Goal: Task Accomplishment & Management: Manage account settings

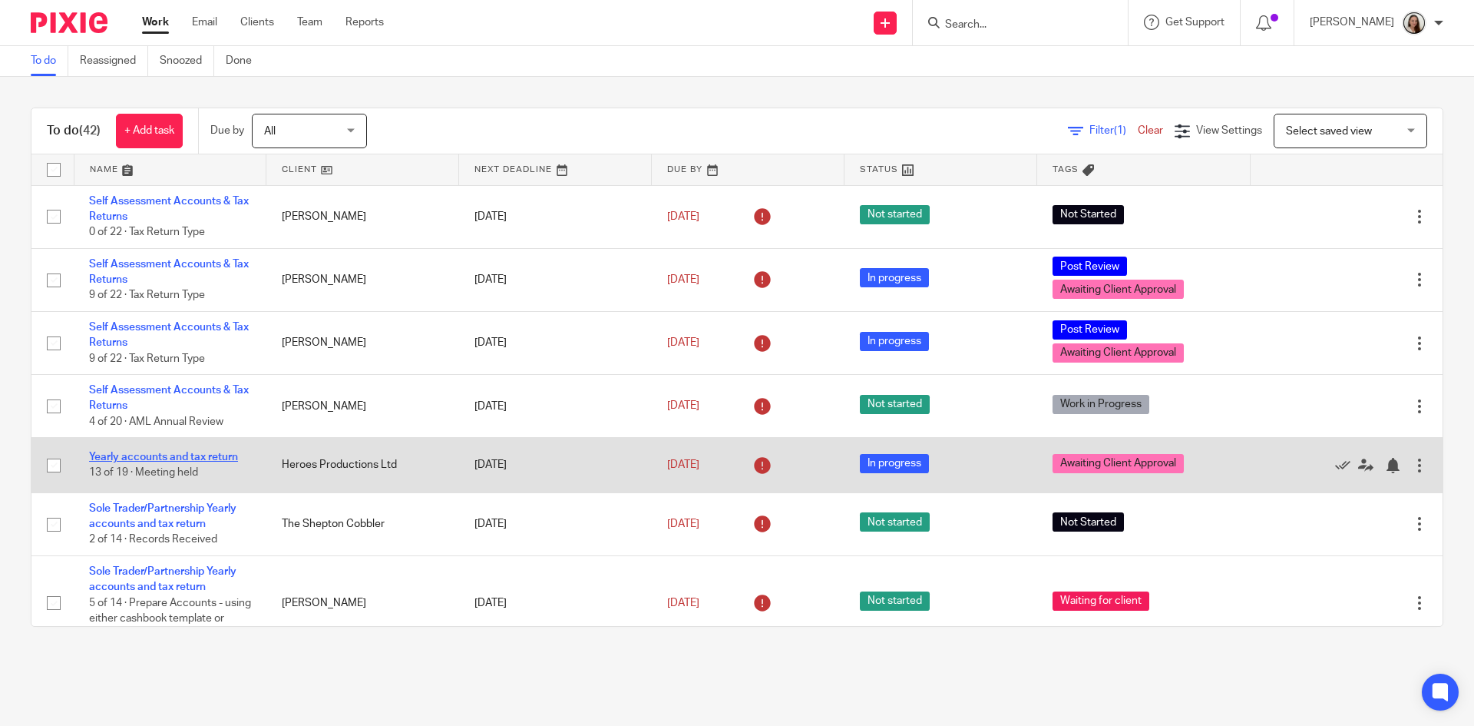
click at [190, 453] on link "Yearly accounts and tax return" at bounding box center [163, 456] width 149 height 11
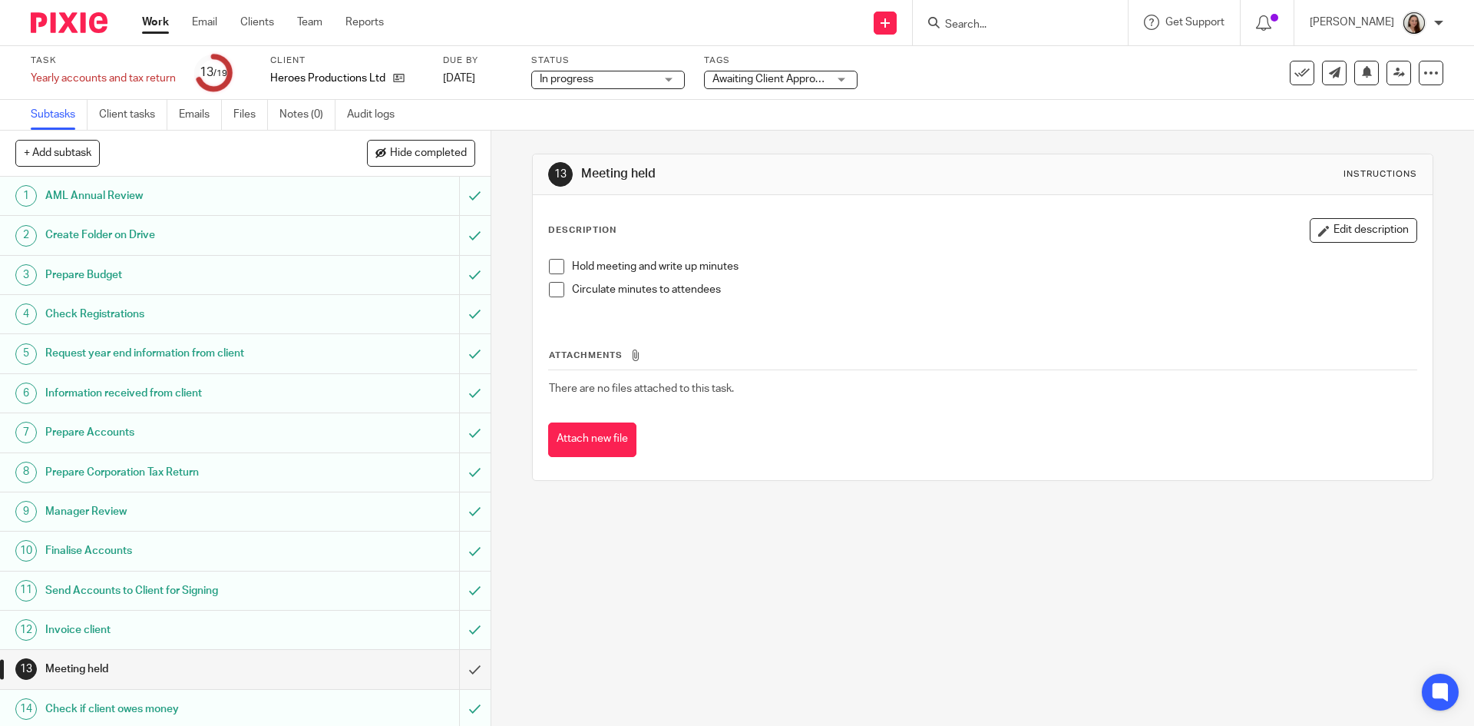
click at [799, 83] on span "Awaiting Client Approval" at bounding box center [770, 79] width 115 height 16
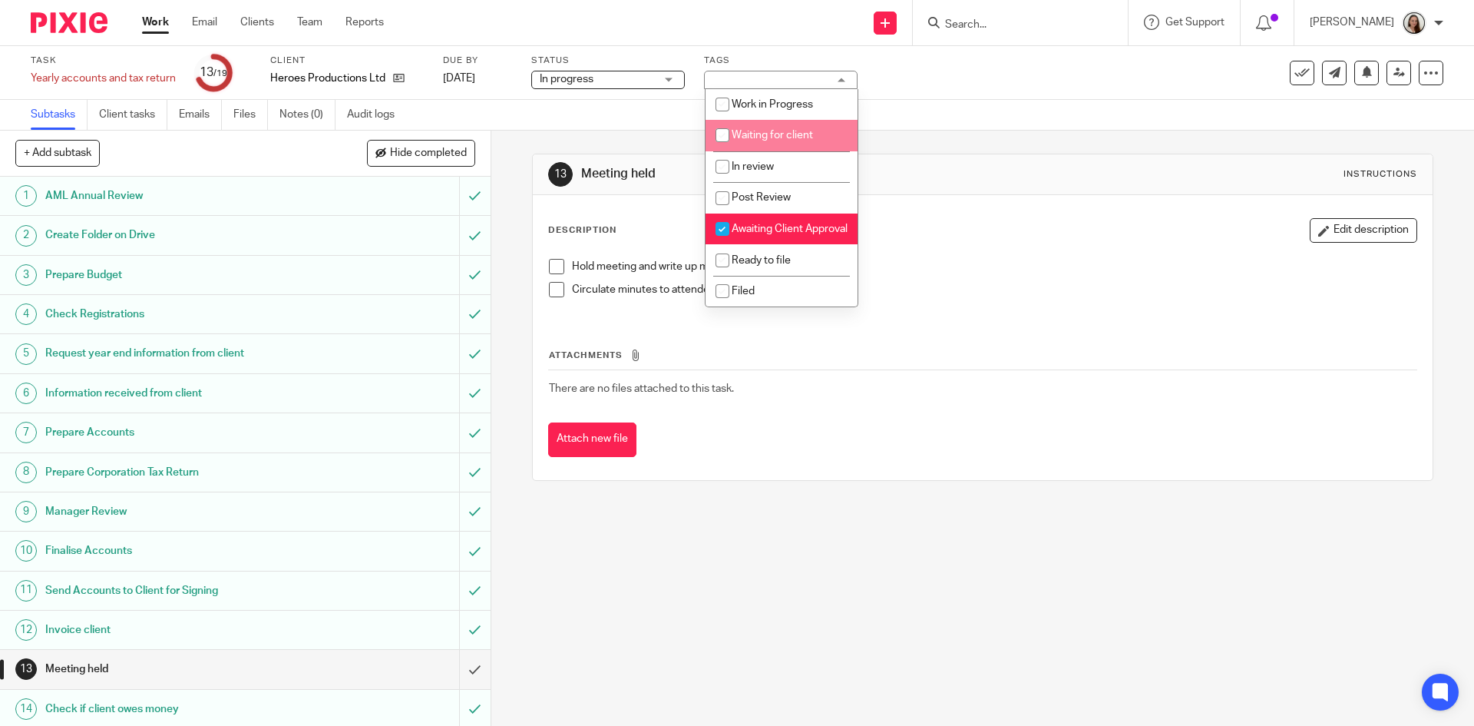
scroll to position [154, 0]
click at [775, 223] on span "Awaiting Client Approval" at bounding box center [790, 228] width 116 height 11
checkbox input "false"
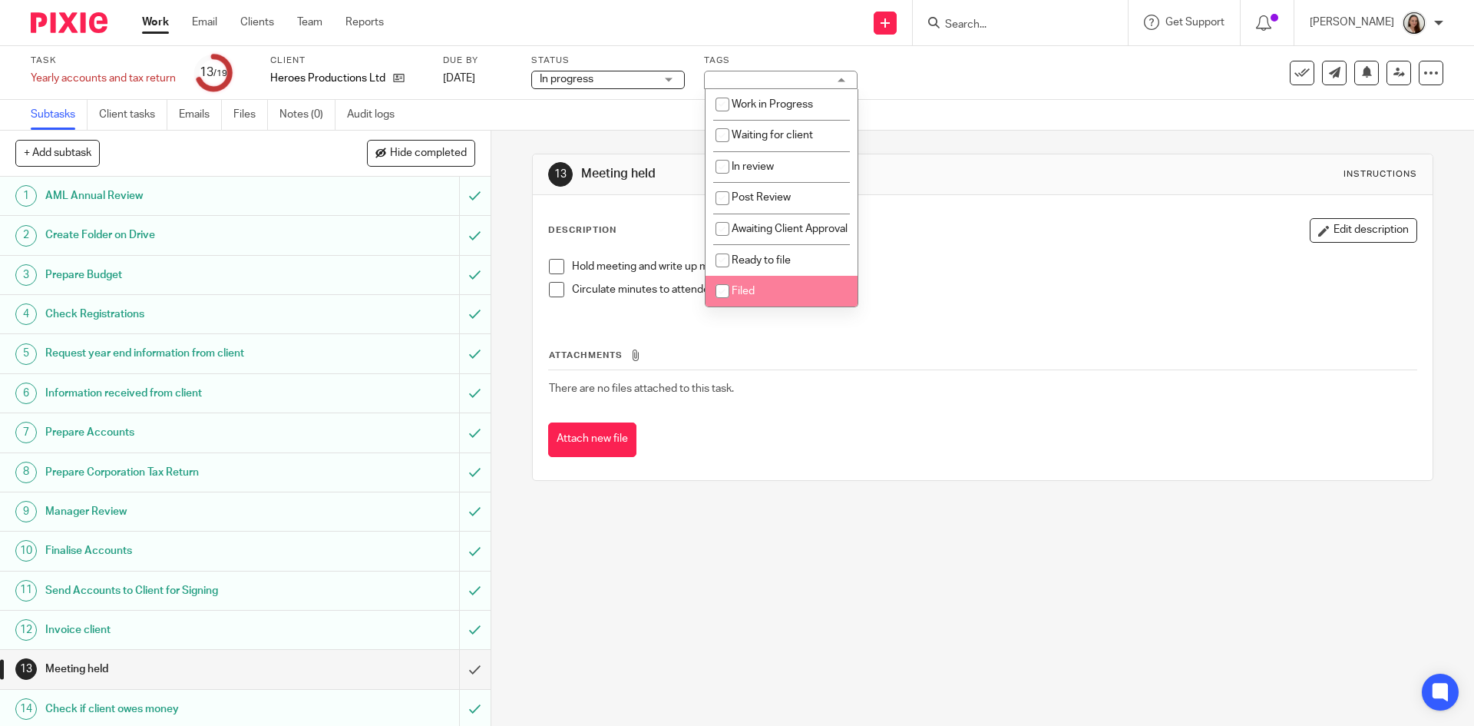
click at [769, 280] on li "Filed" at bounding box center [782, 291] width 152 height 31
checkbox input "true"
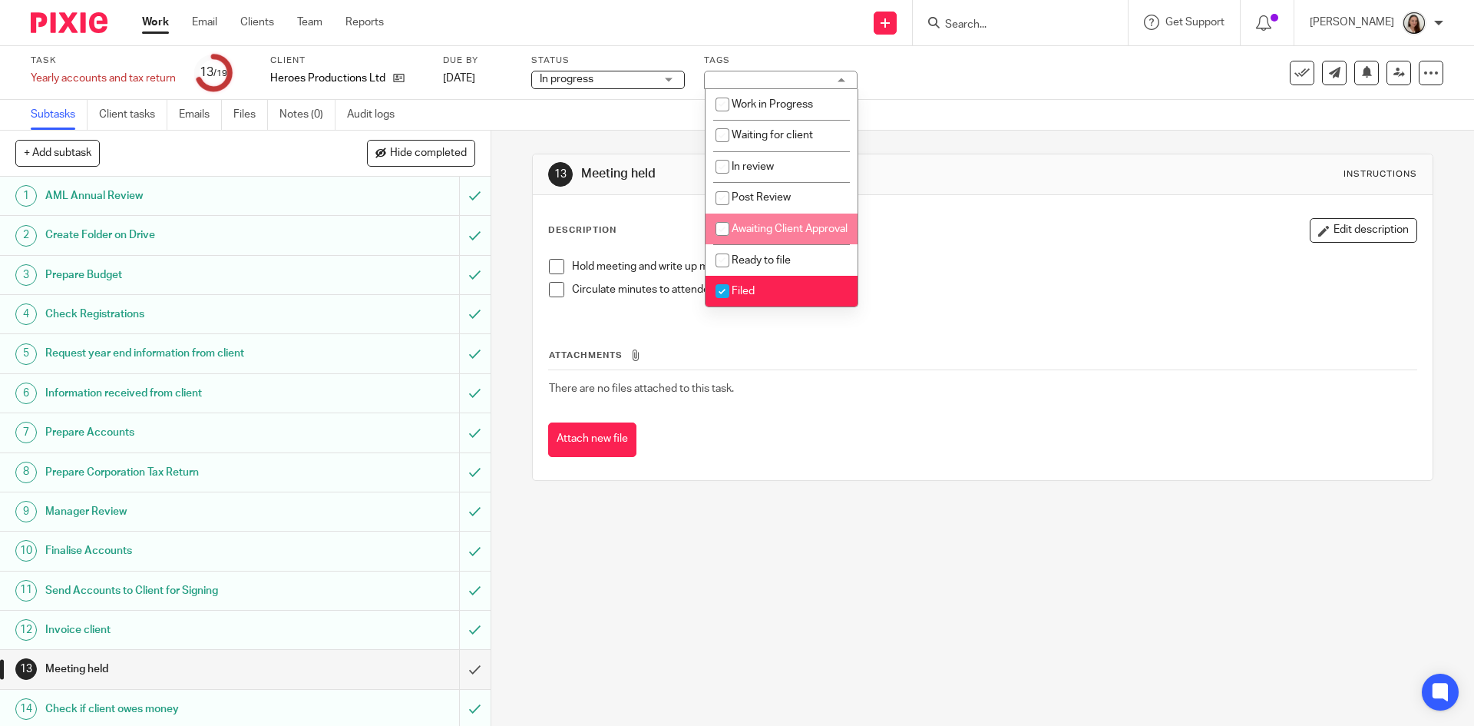
drag, startPoint x: 948, startPoint y: 146, endPoint x: 835, endPoint y: 252, distance: 155.4
click at [949, 145] on div "13 Meeting held Instructions Description Edit description Hold meeting and writ…" at bounding box center [982, 317] width 901 height 373
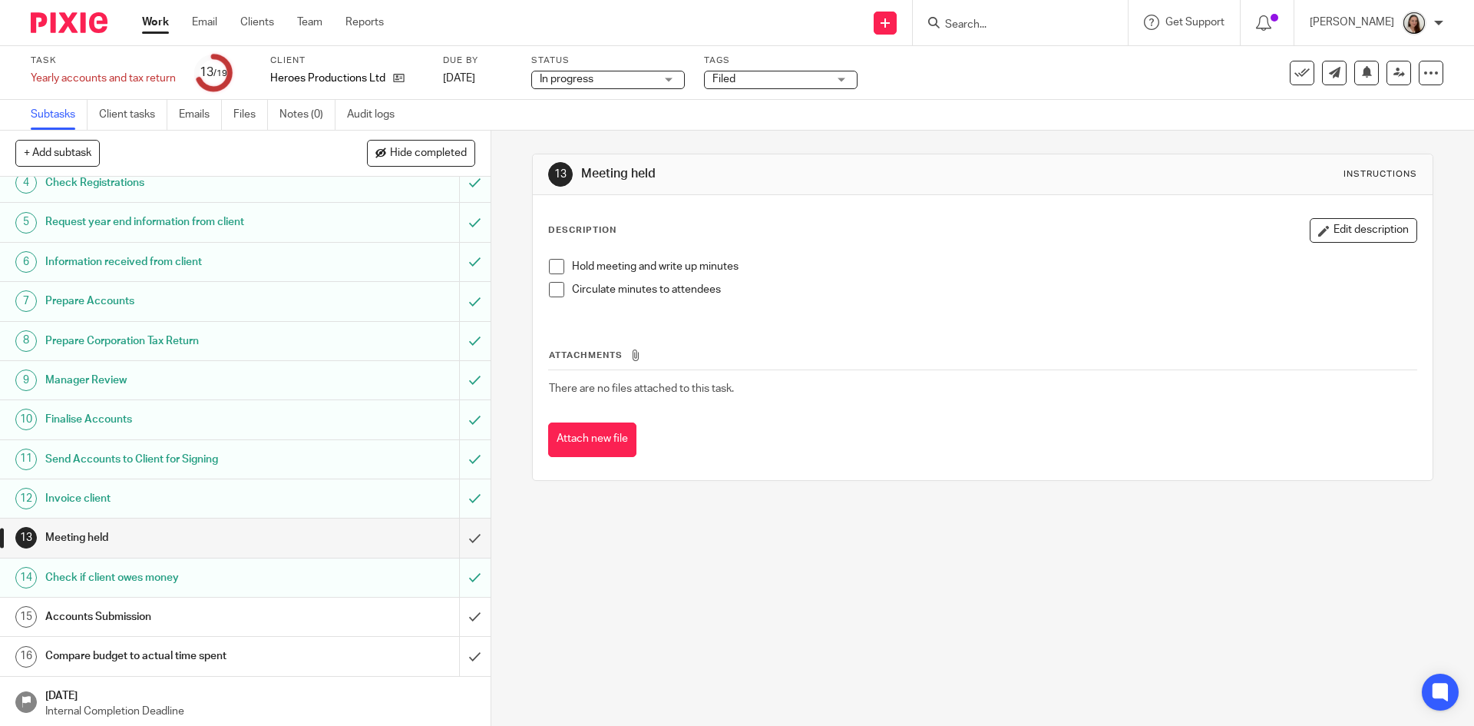
scroll to position [212, 0]
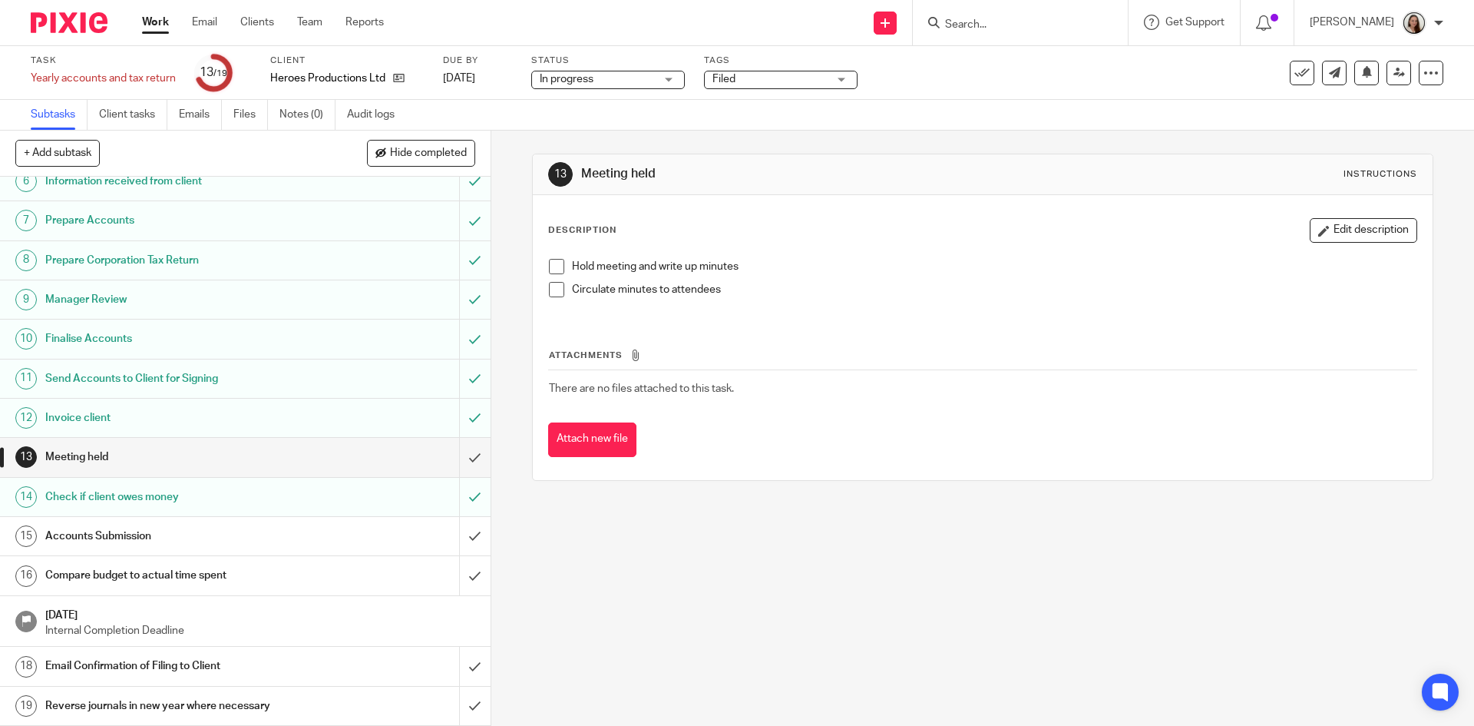
click at [153, 669] on h1 "Email Confirmation of Filing to Client" at bounding box center [178, 665] width 266 height 23
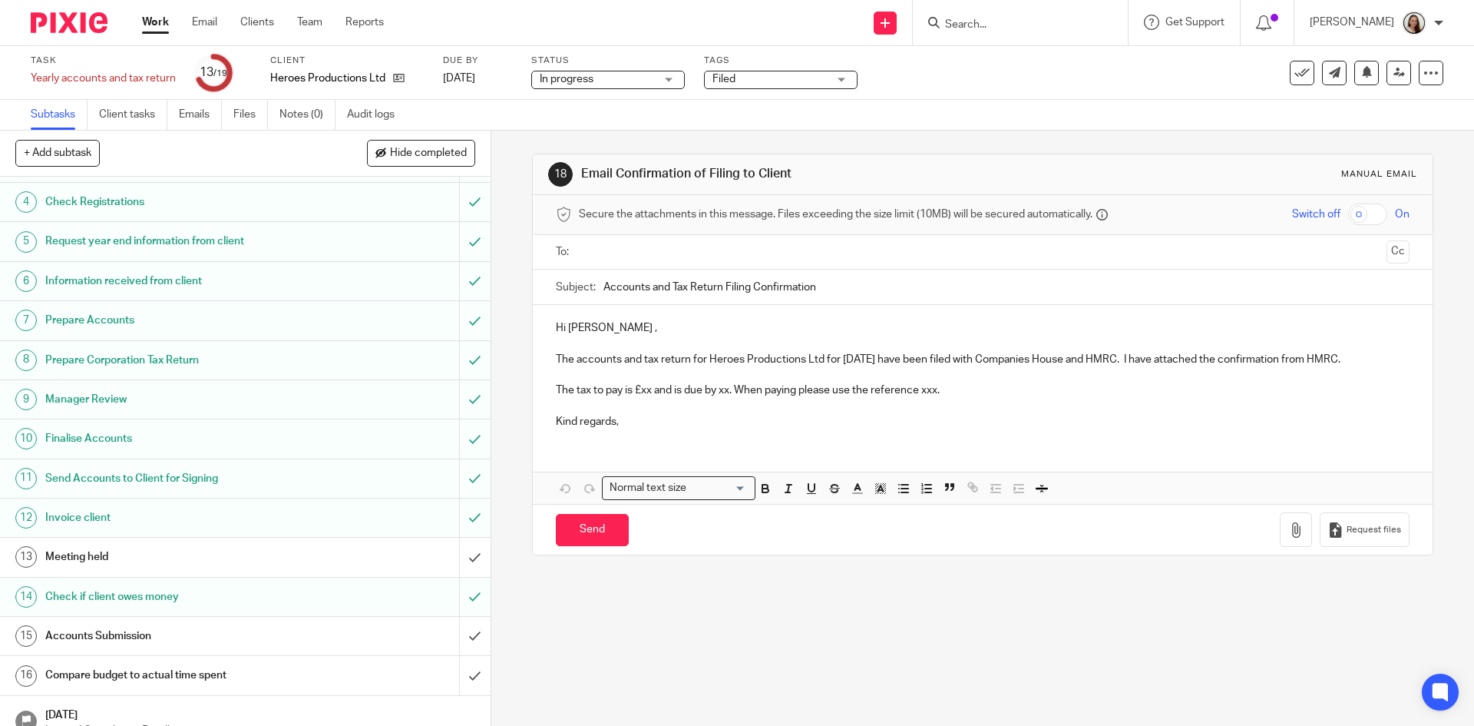
scroll to position [212, 0]
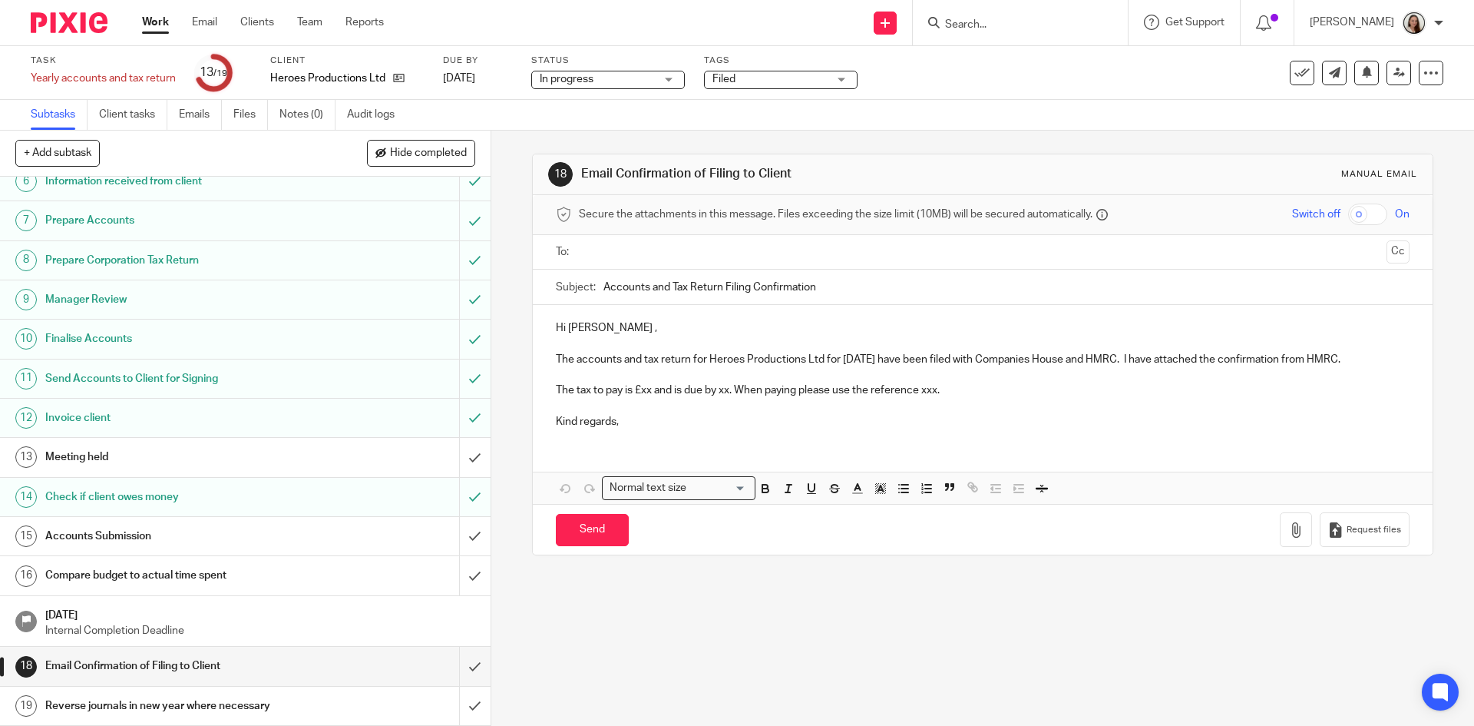
click at [392, 531] on div "Accounts Submission" at bounding box center [244, 535] width 398 height 23
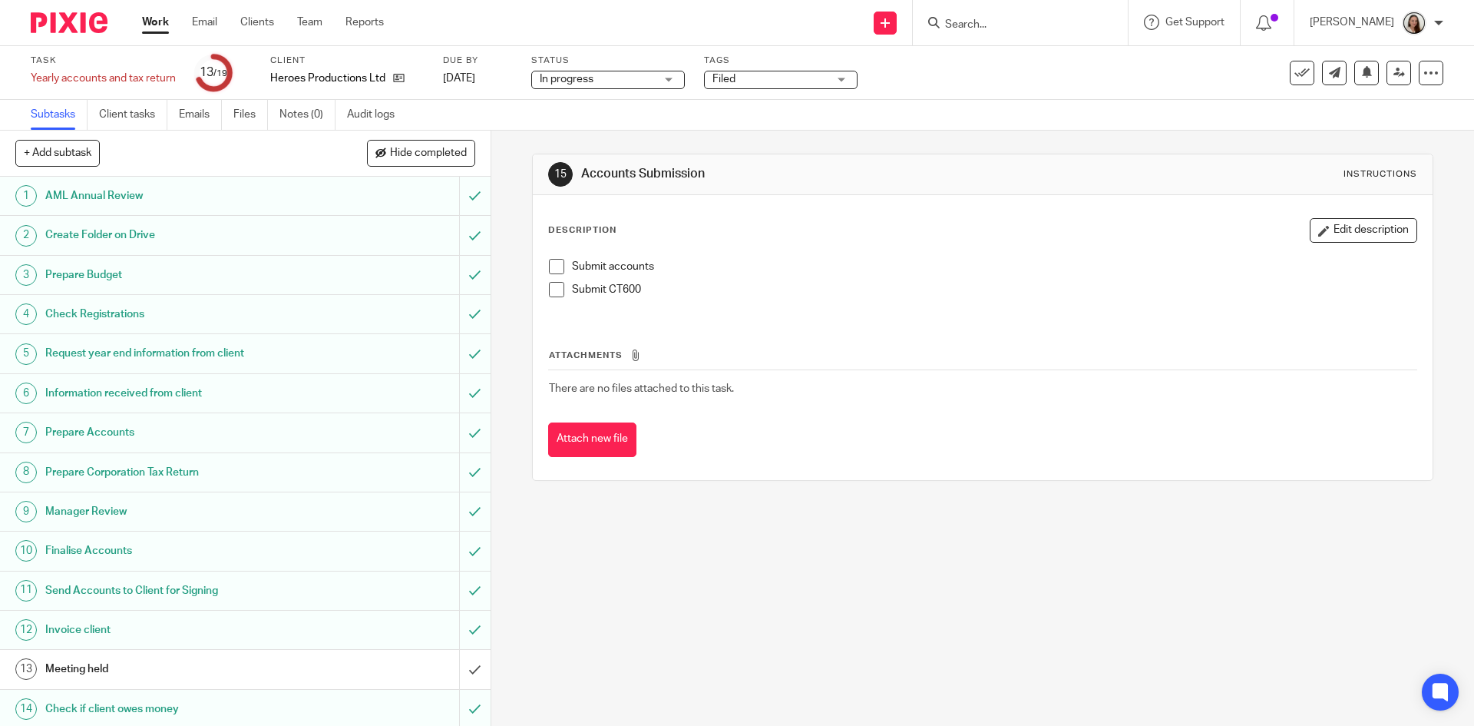
click at [551, 262] on span at bounding box center [556, 266] width 15 height 15
click at [554, 289] on span at bounding box center [556, 289] width 15 height 15
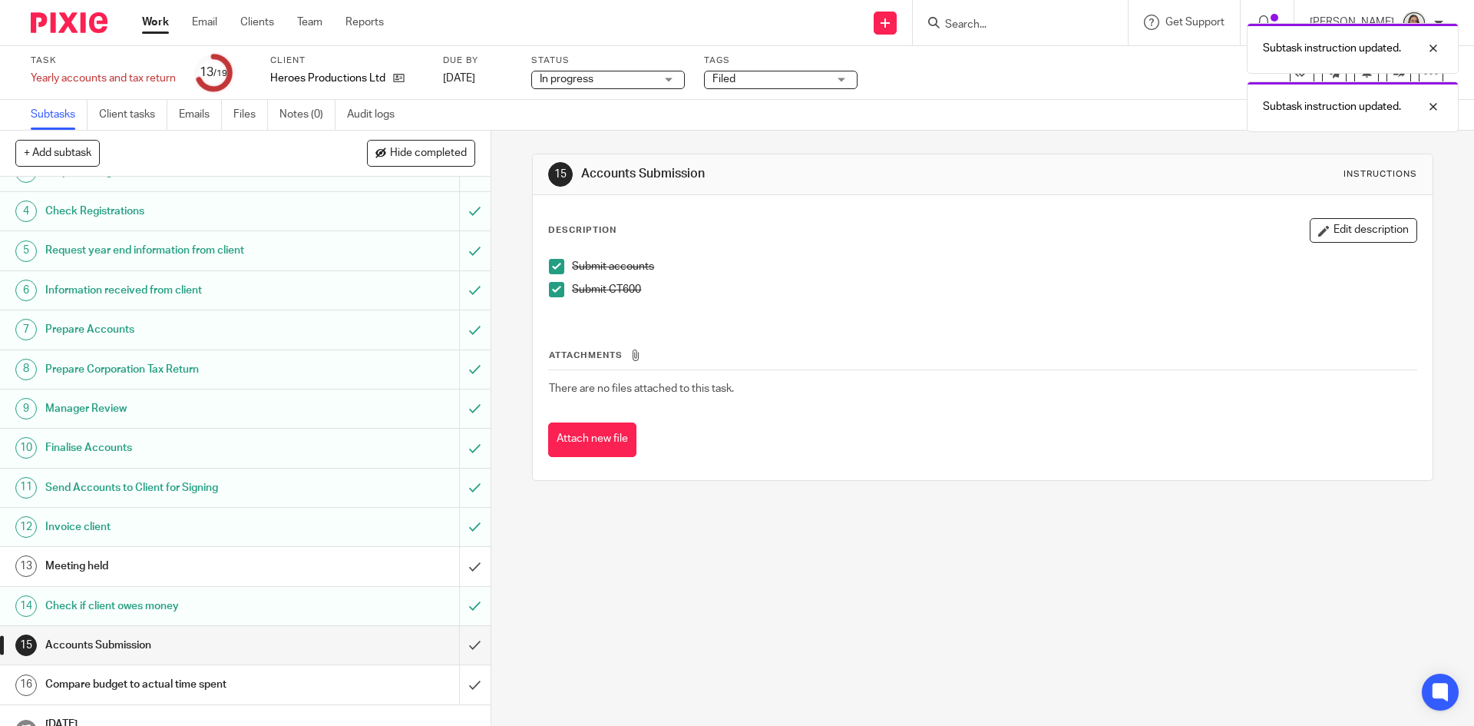
scroll to position [212, 0]
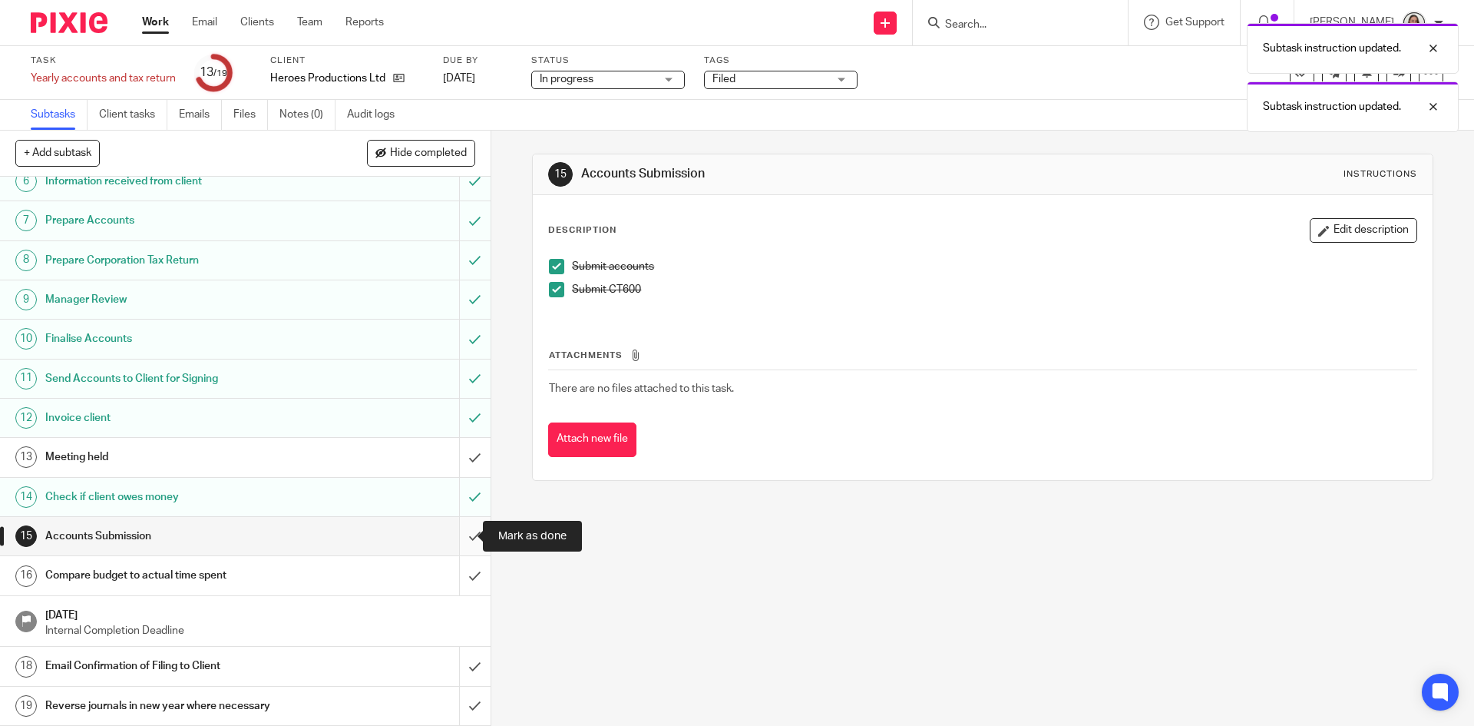
click at [461, 528] on input "submit" at bounding box center [245, 536] width 491 height 38
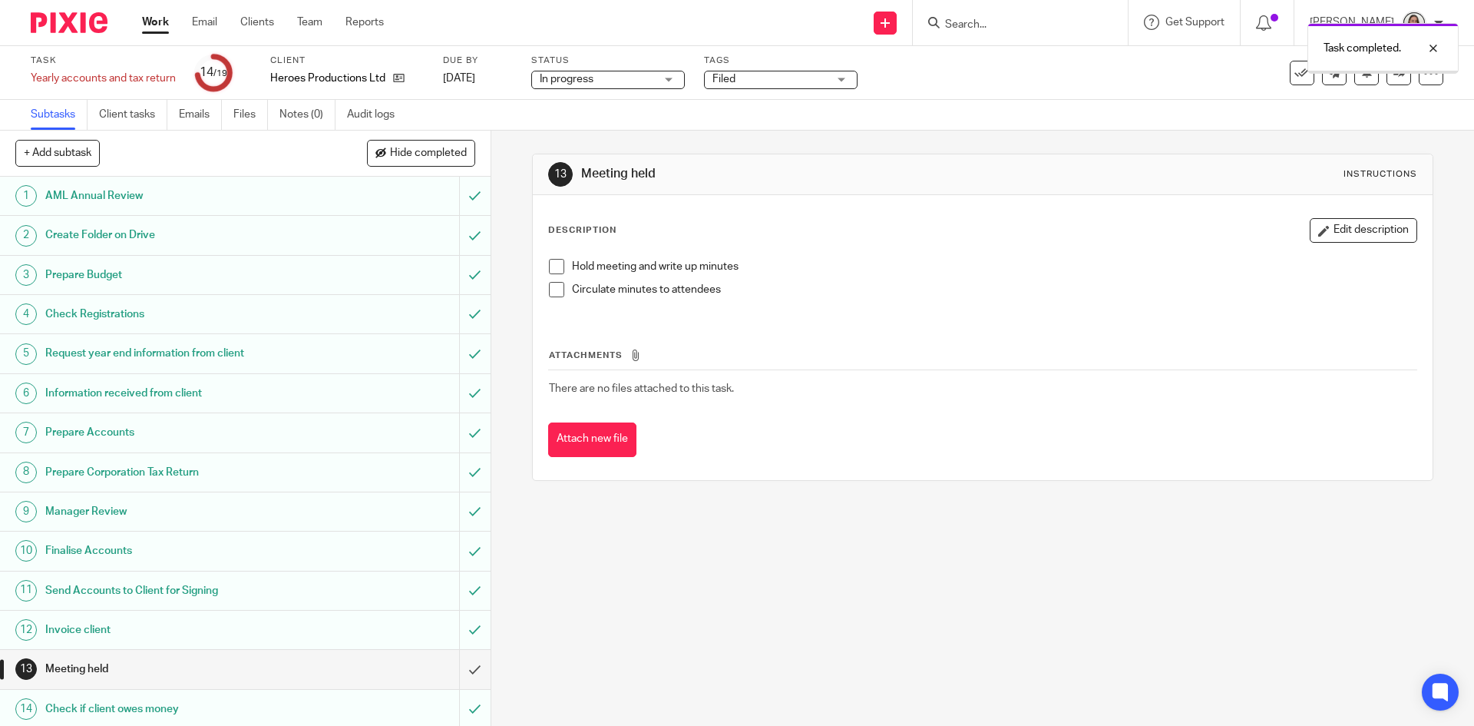
scroll to position [212, 0]
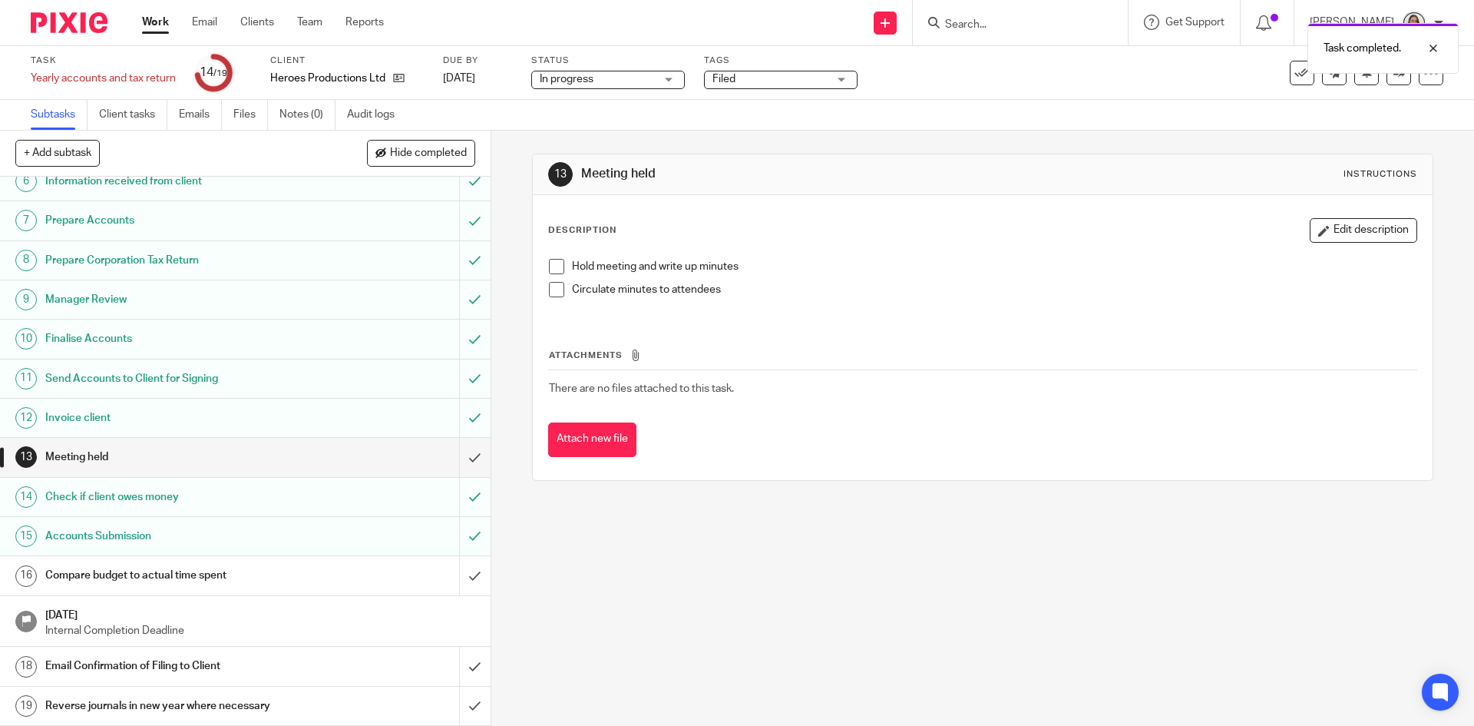
click at [176, 660] on h1 "Email Confirmation of Filing to Client" at bounding box center [178, 665] width 266 height 23
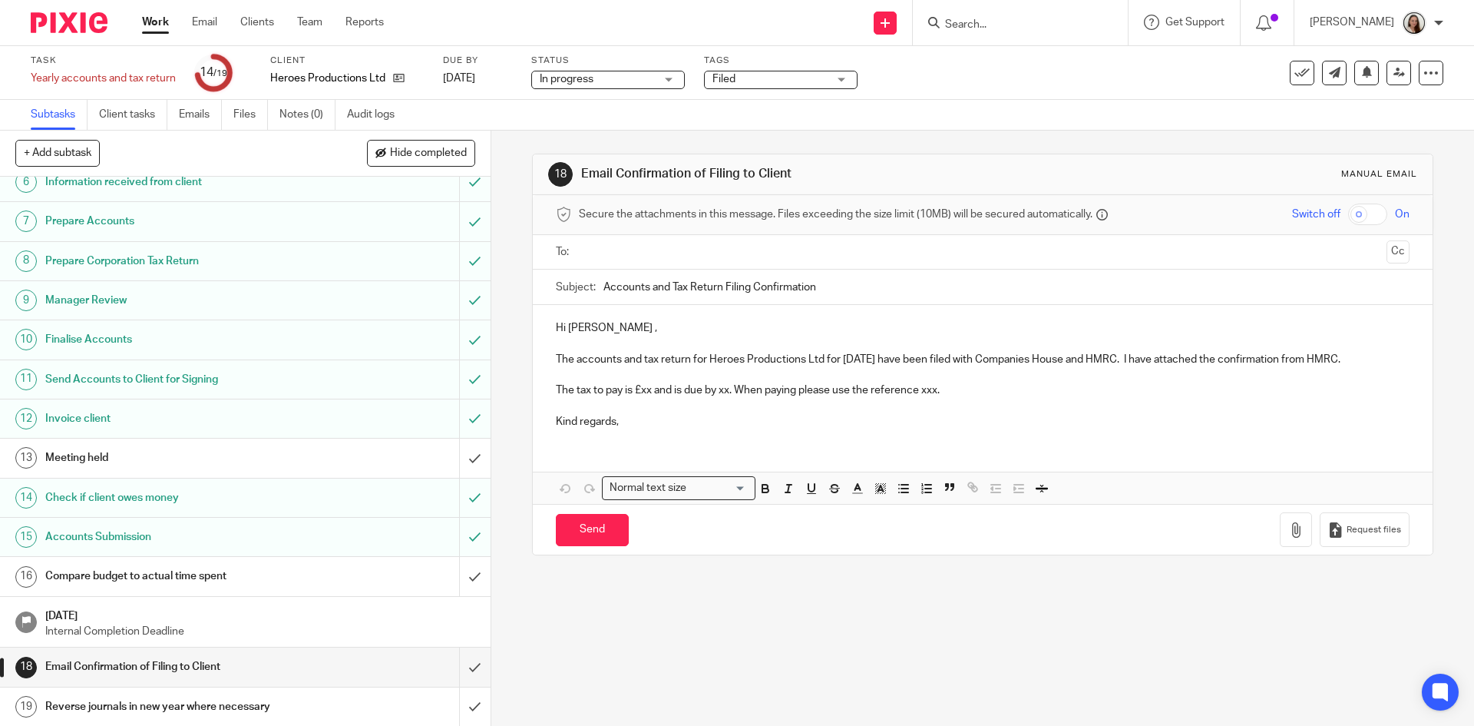
scroll to position [212, 0]
click at [458, 662] on input "submit" at bounding box center [245, 665] width 491 height 38
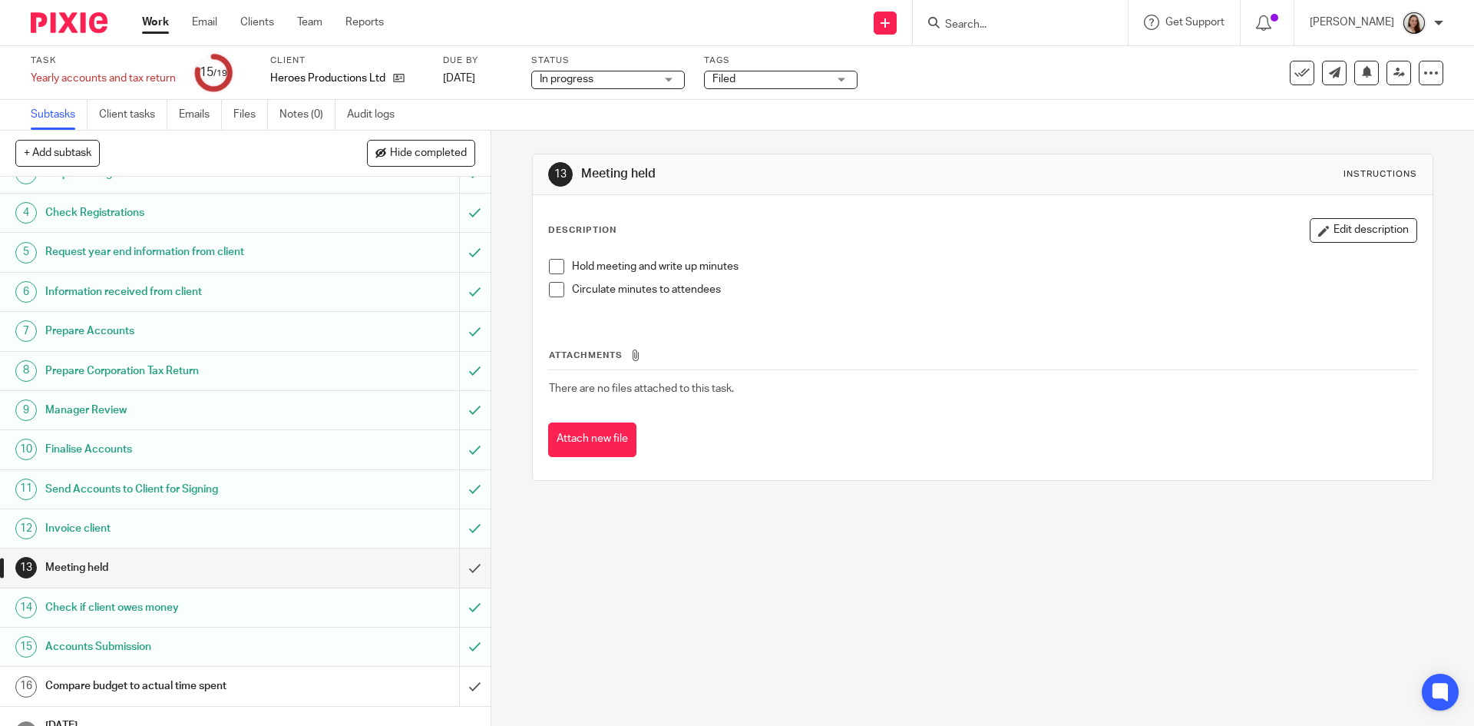
scroll to position [212, 0]
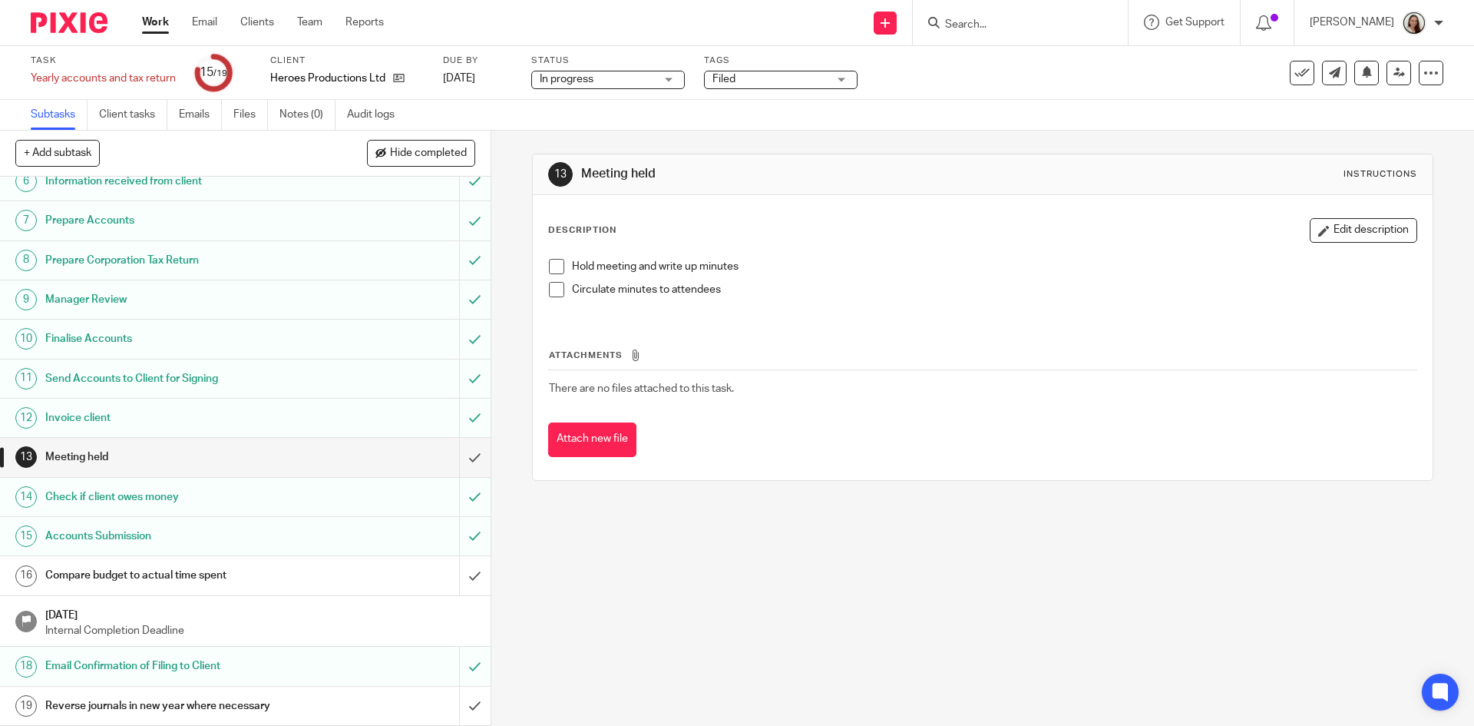
click at [134, 574] on h1 "Compare budget to actual time spent" at bounding box center [178, 575] width 266 height 23
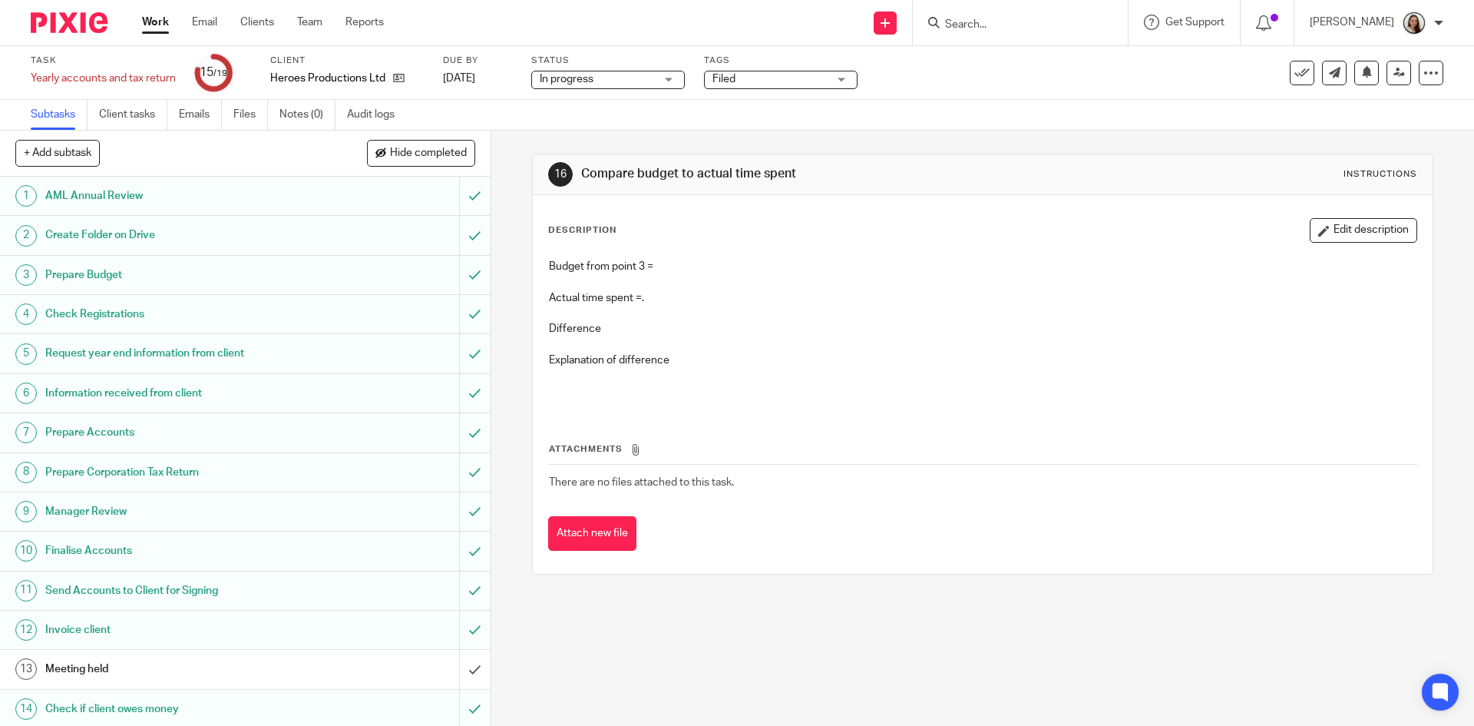
click at [101, 276] on h1 "Prepare Budget" at bounding box center [178, 274] width 266 height 23
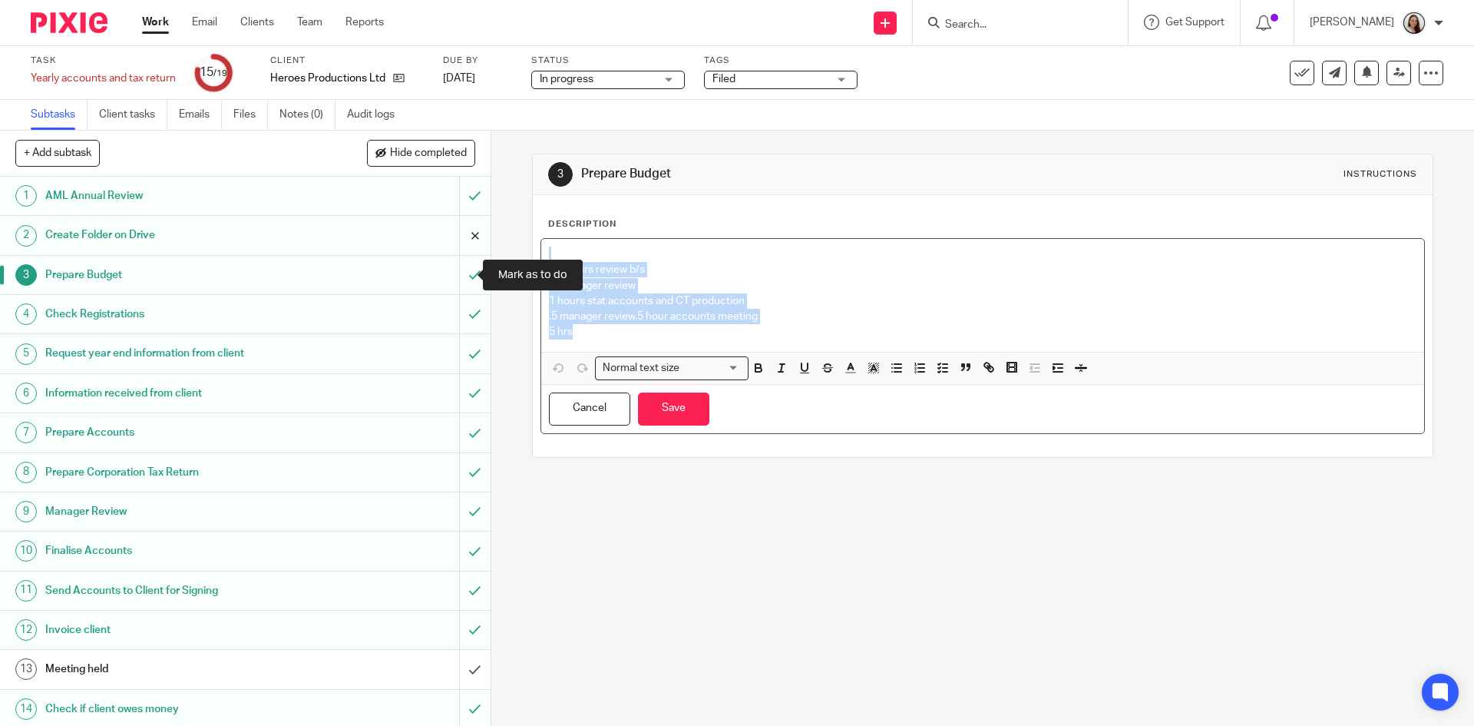
drag, startPoint x: 544, startPoint y: 318, endPoint x: 451, endPoint y: 242, distance: 120.6
click at [451, 243] on div "+ Add subtask Hide completed Cancel + Add 1 AML Annual Review 2 Create Folder o…" at bounding box center [737, 428] width 1474 height 595
copy div "2.5 hours review b/s .5 manager review 1 hours stat accounts and CT production …"
click at [675, 412] on button "Save" at bounding box center [673, 408] width 71 height 33
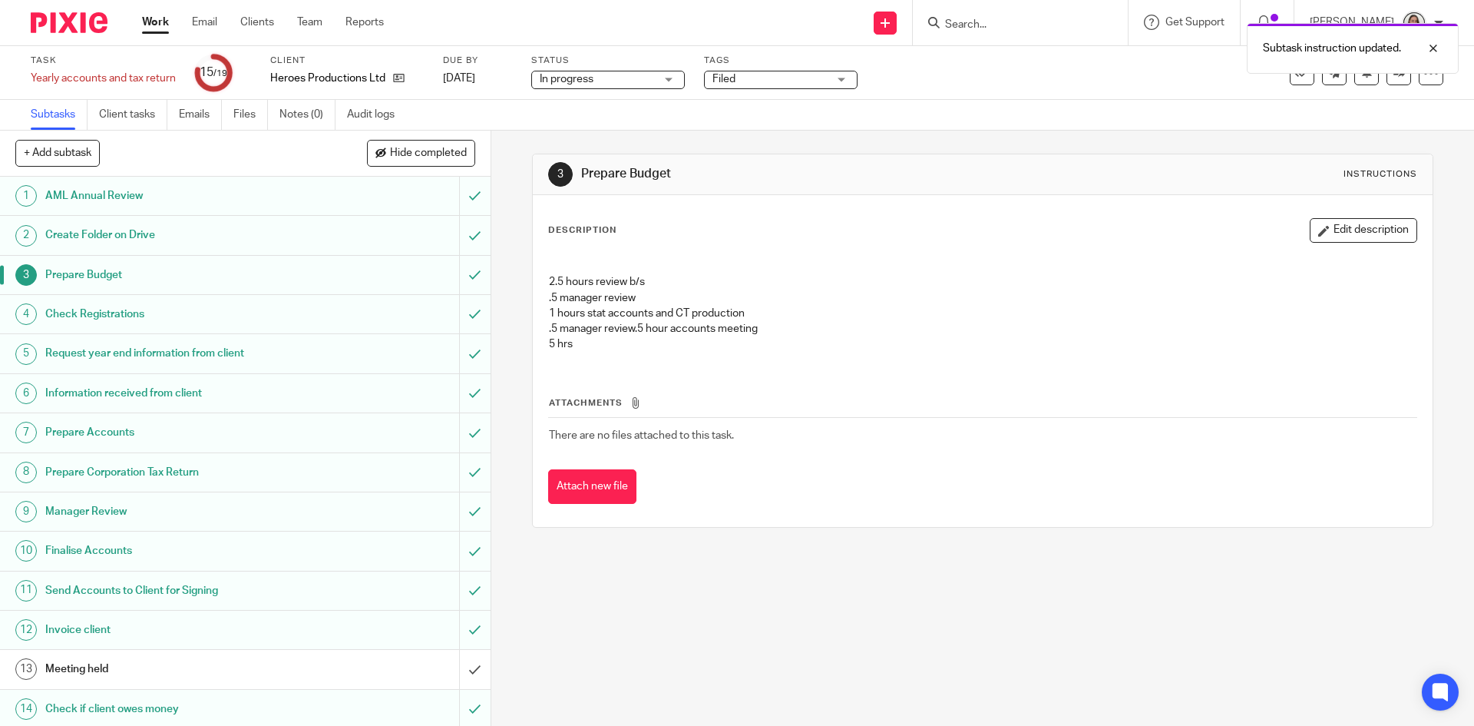
scroll to position [212, 0]
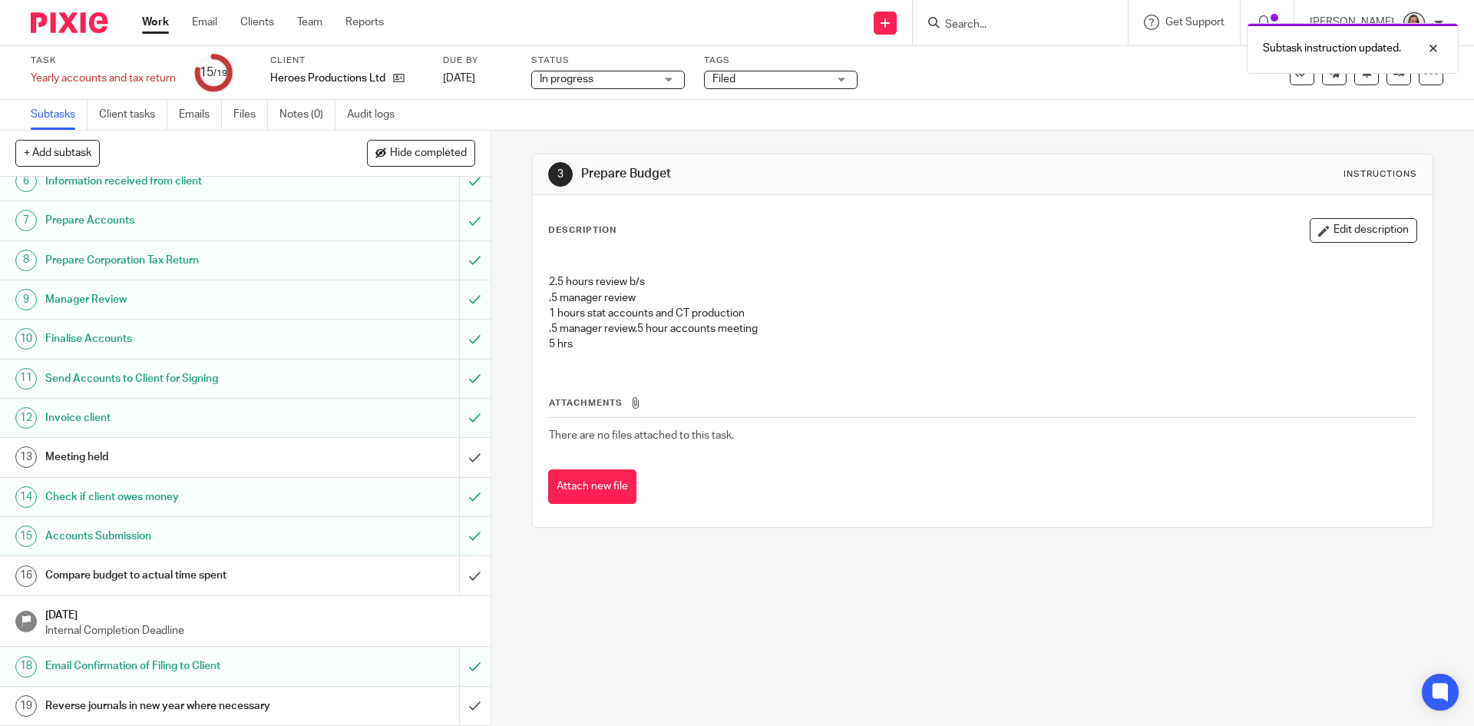
click at [123, 578] on h1 "Compare budget to actual time spent" at bounding box center [178, 575] width 266 height 23
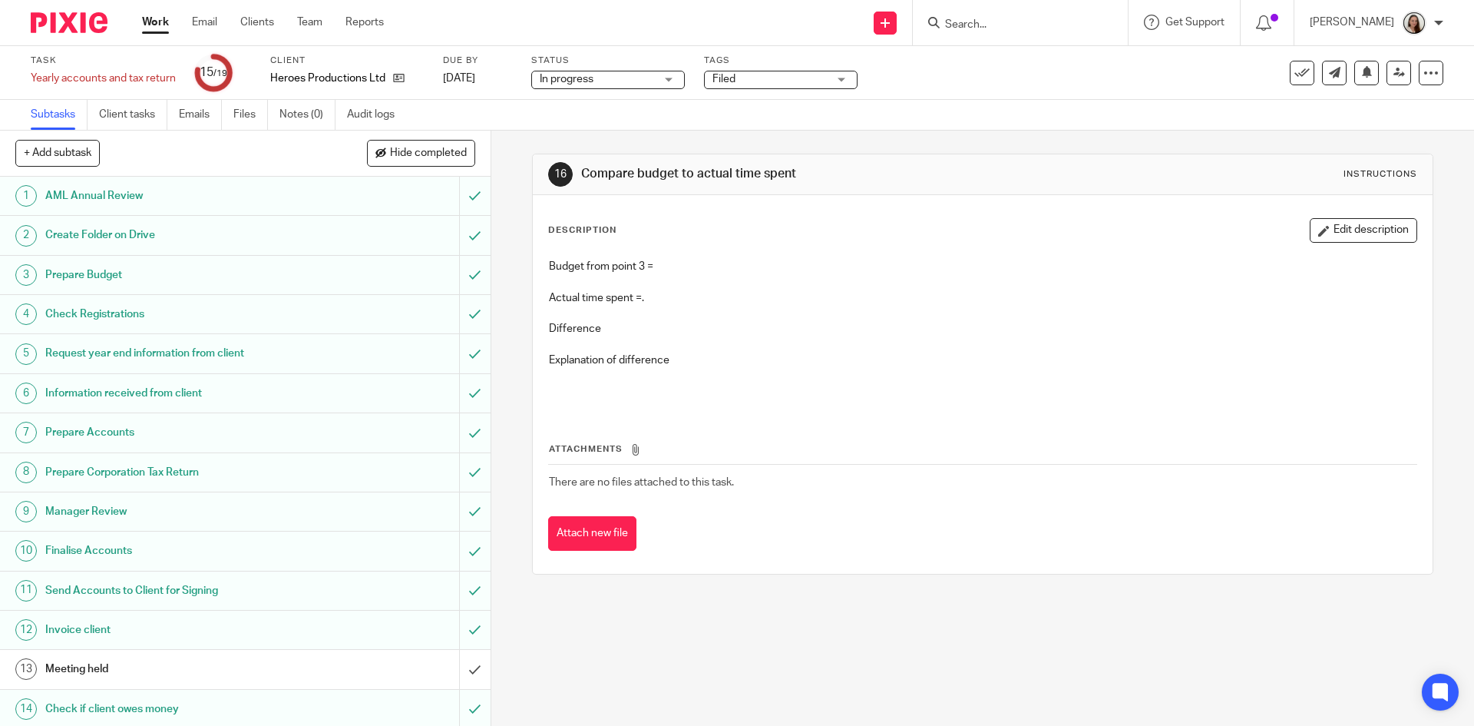
click at [1326, 240] on button "Edit description" at bounding box center [1363, 230] width 107 height 25
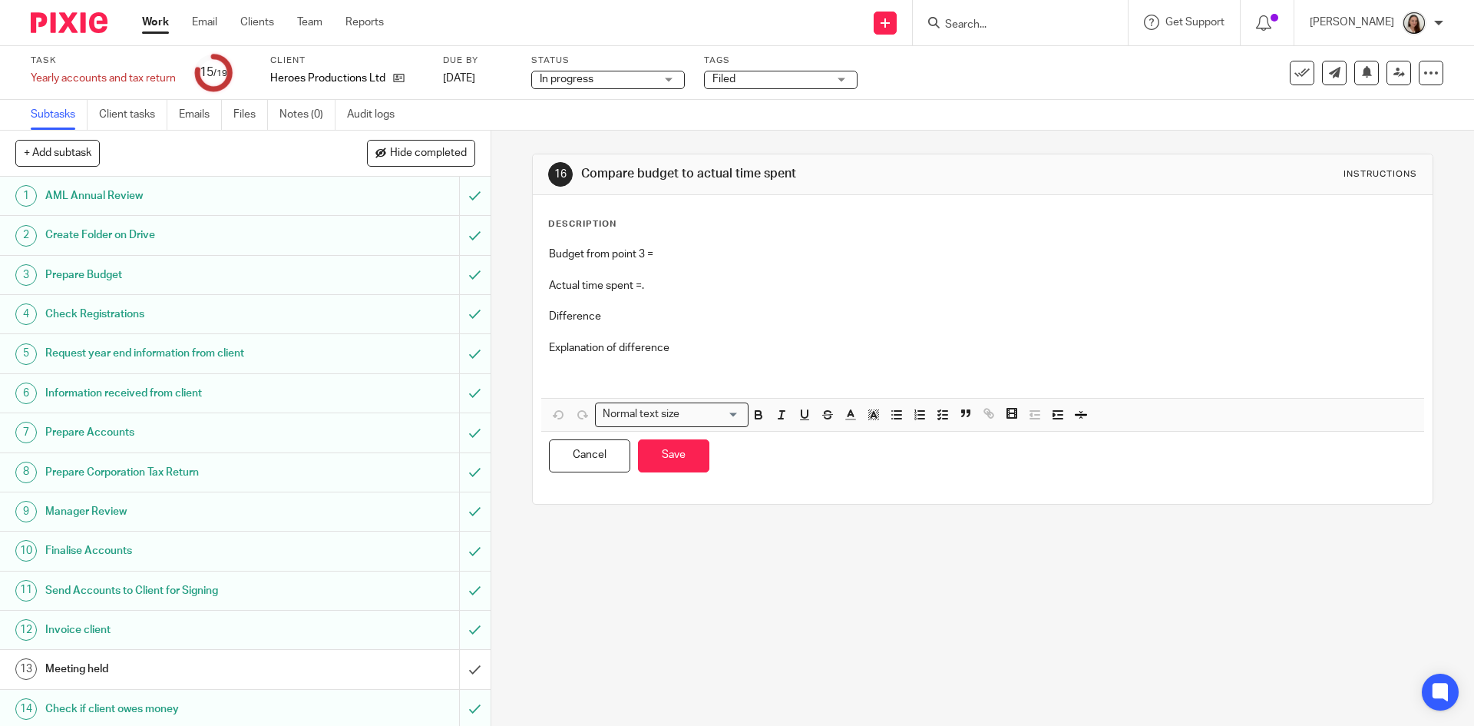
click at [692, 261] on p "Budget from point 3 =" at bounding box center [982, 253] width 867 height 15
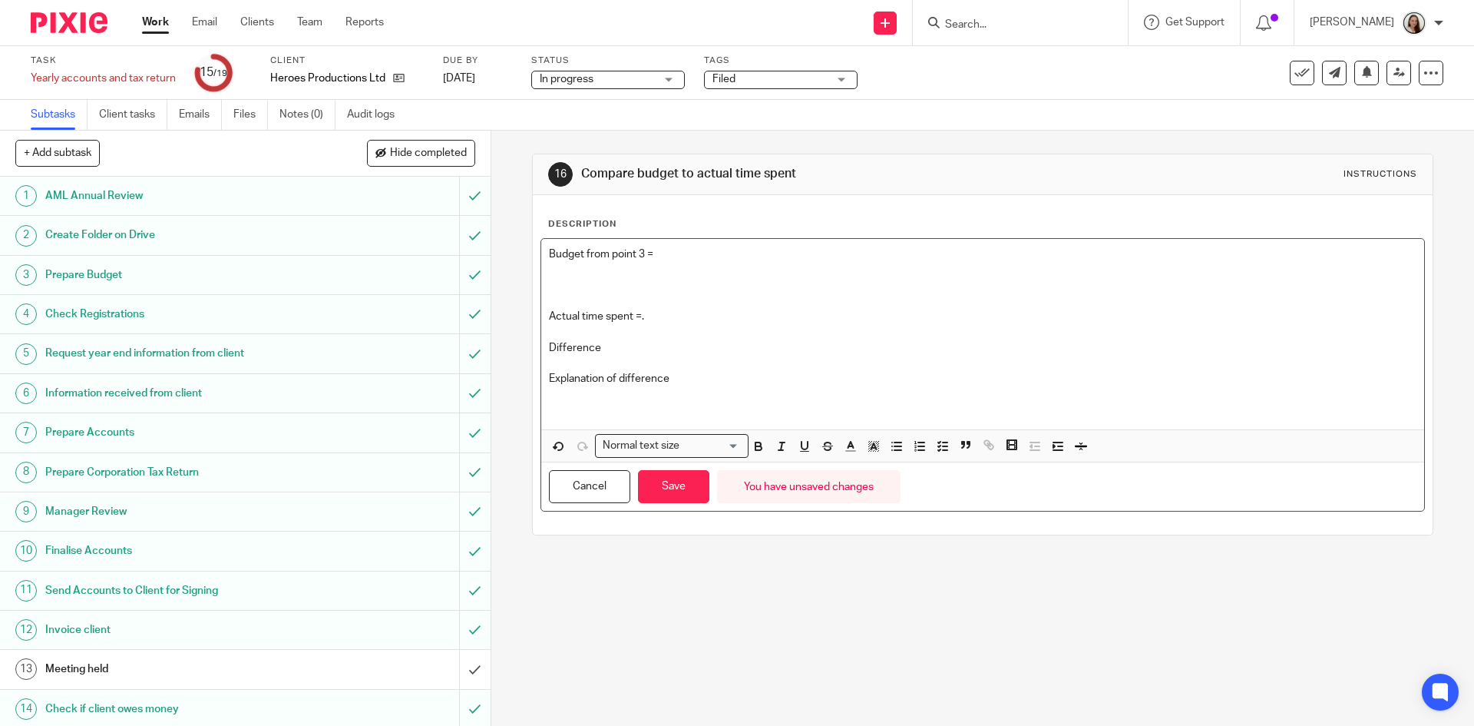
paste div
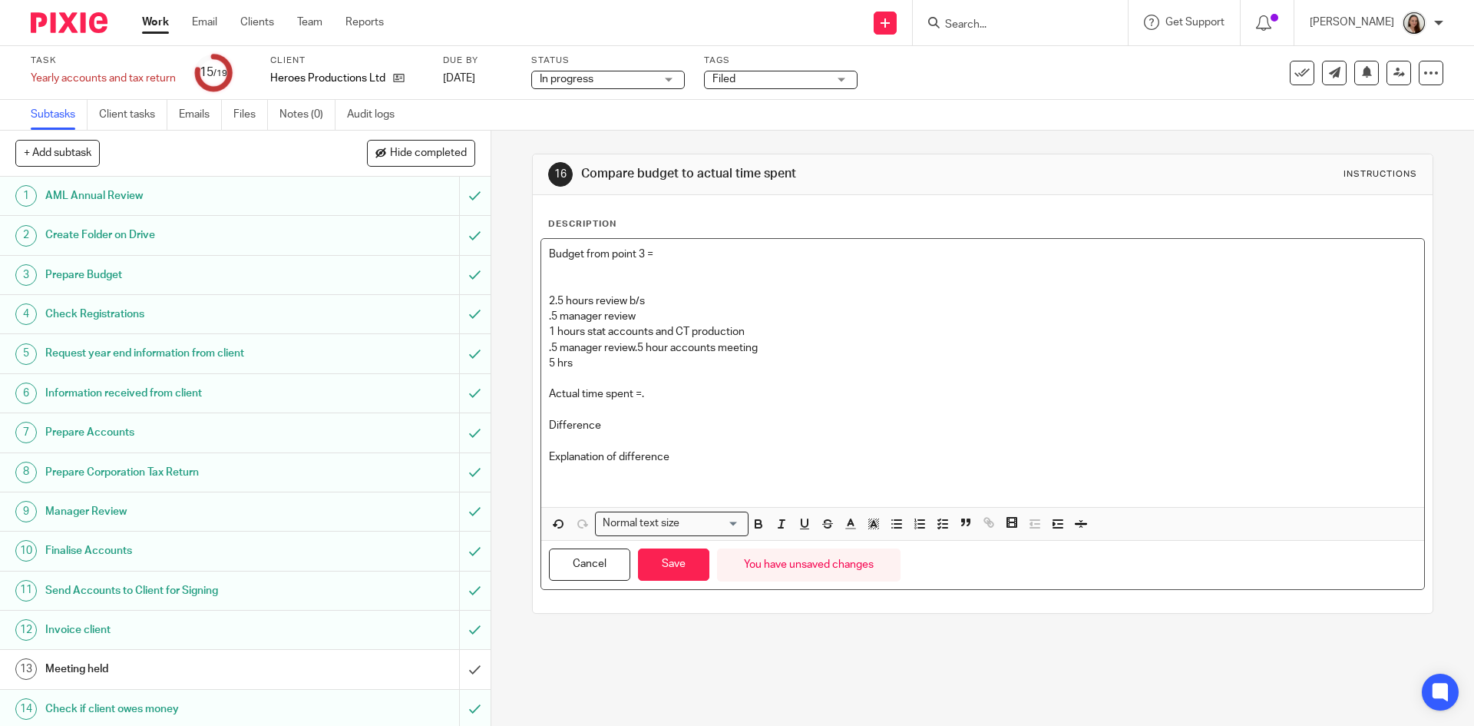
click at [622, 282] on p "2.5 hours review b/s .5 manager review 1 hours stat accounts and CT production …" at bounding box center [982, 317] width 867 height 78
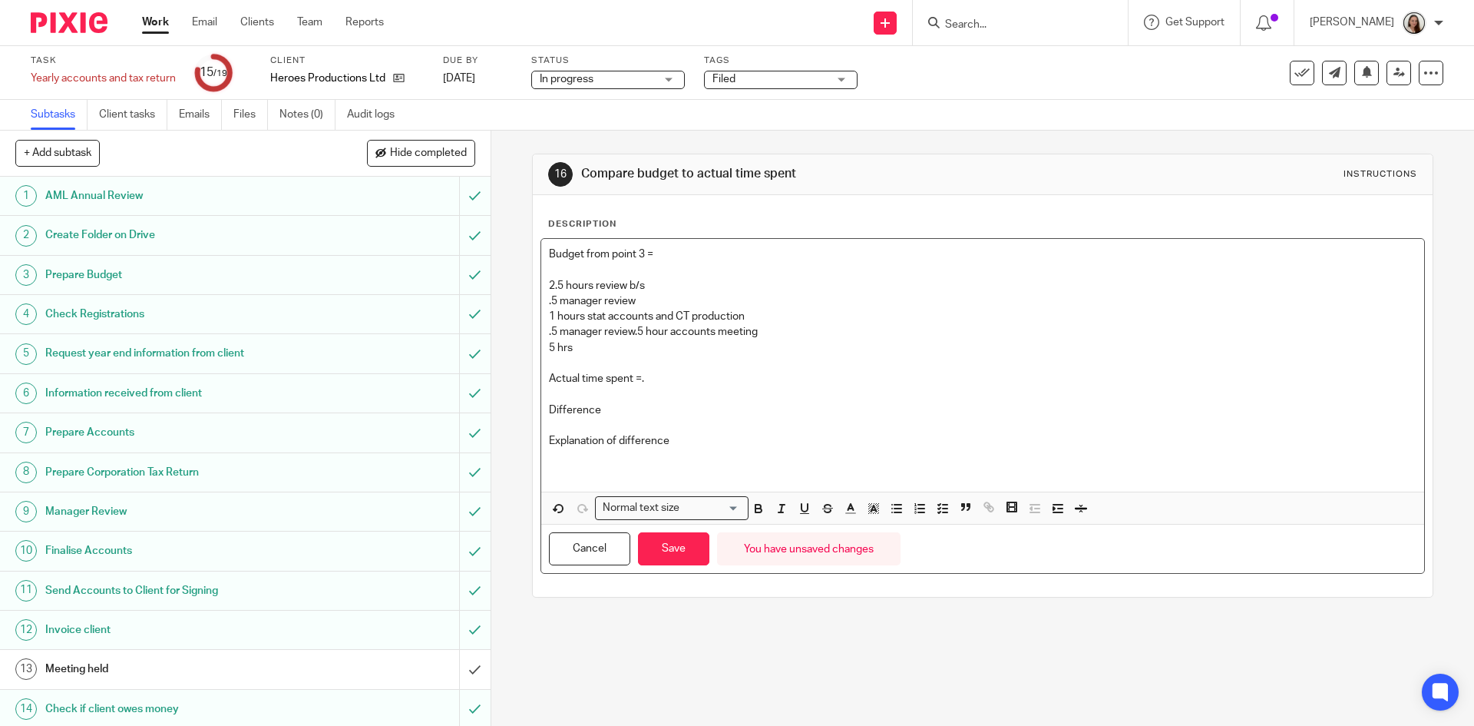
click at [665, 380] on p "Actual time spent =." at bounding box center [982, 378] width 867 height 15
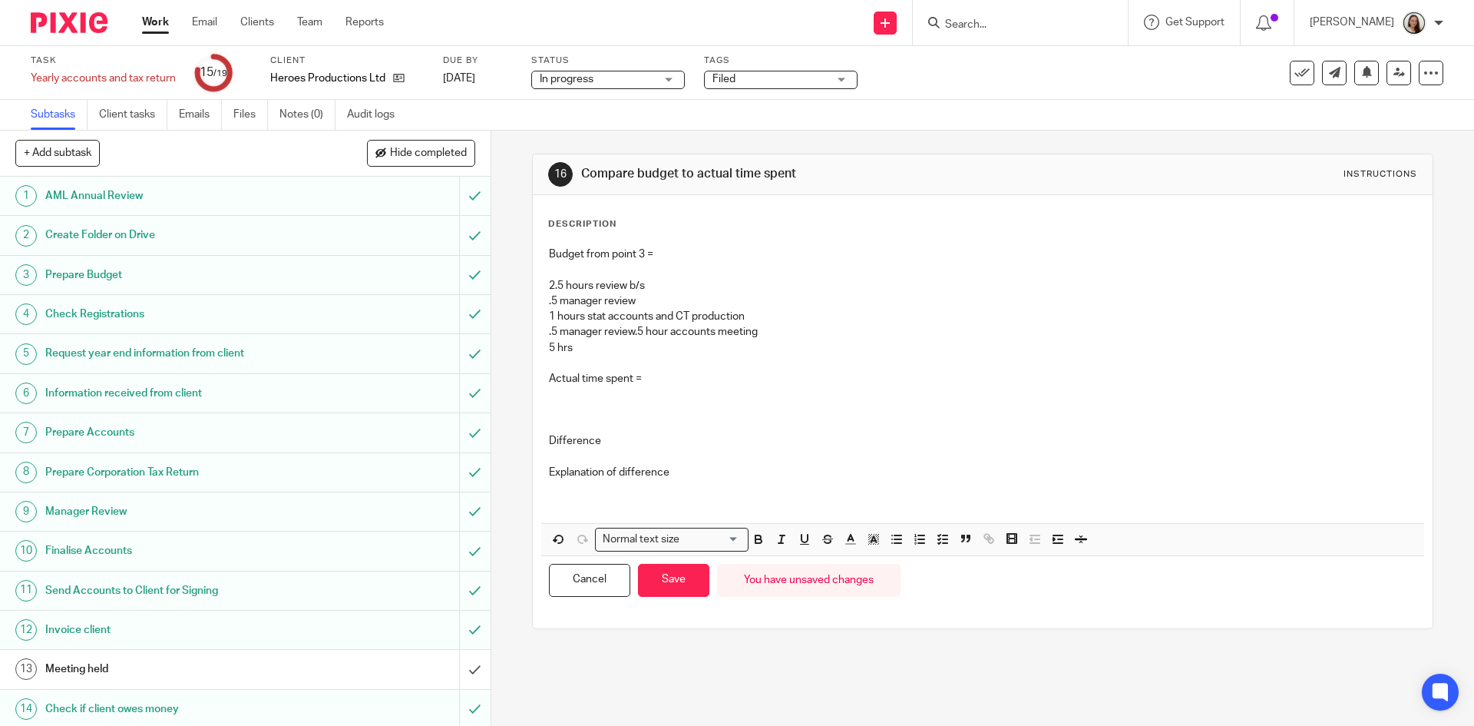
click at [598, 396] on p at bounding box center [982, 393] width 867 height 15
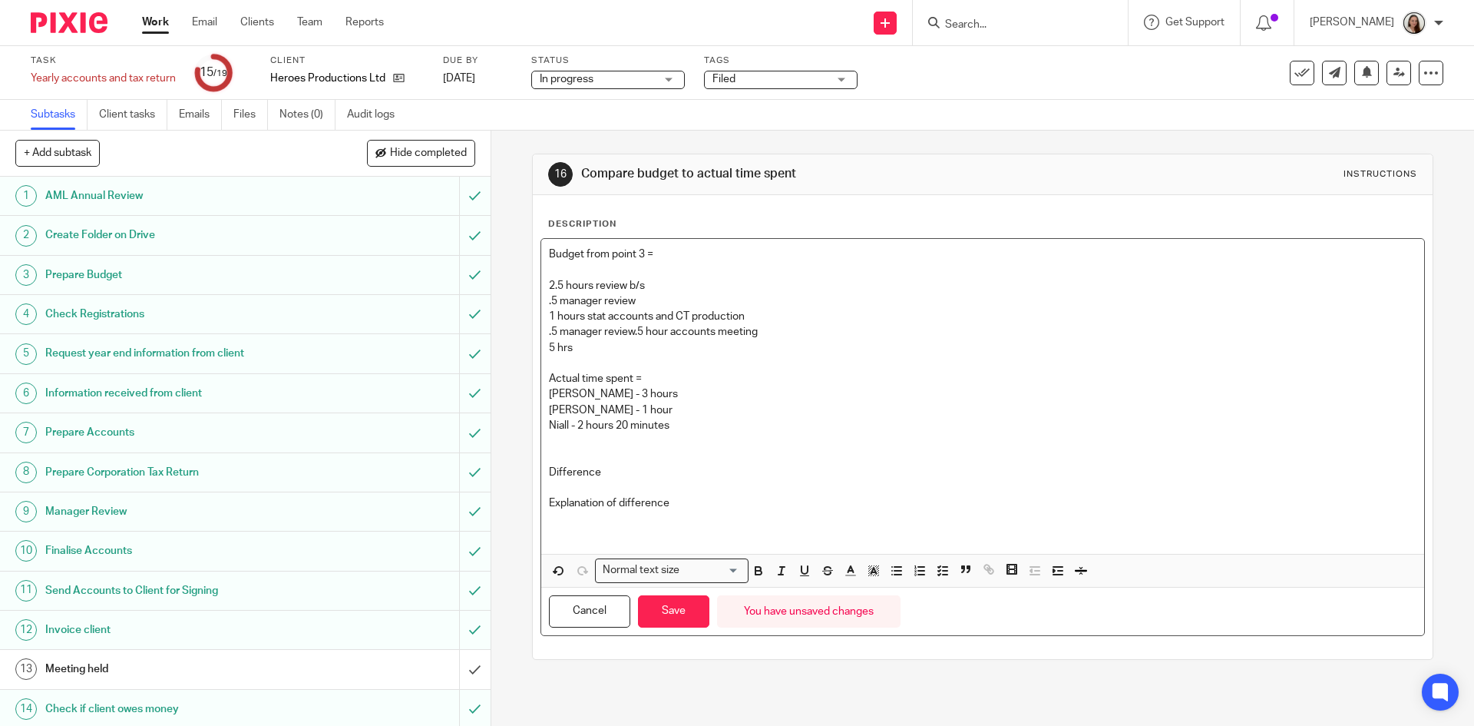
click at [633, 394] on p "[PERSON_NAME] - 3 hours" at bounding box center [982, 393] width 867 height 15
click at [618, 411] on p "[PERSON_NAME] - 1 hour" at bounding box center [982, 409] width 867 height 15
click at [580, 449] on p at bounding box center [982, 456] width 867 height 15
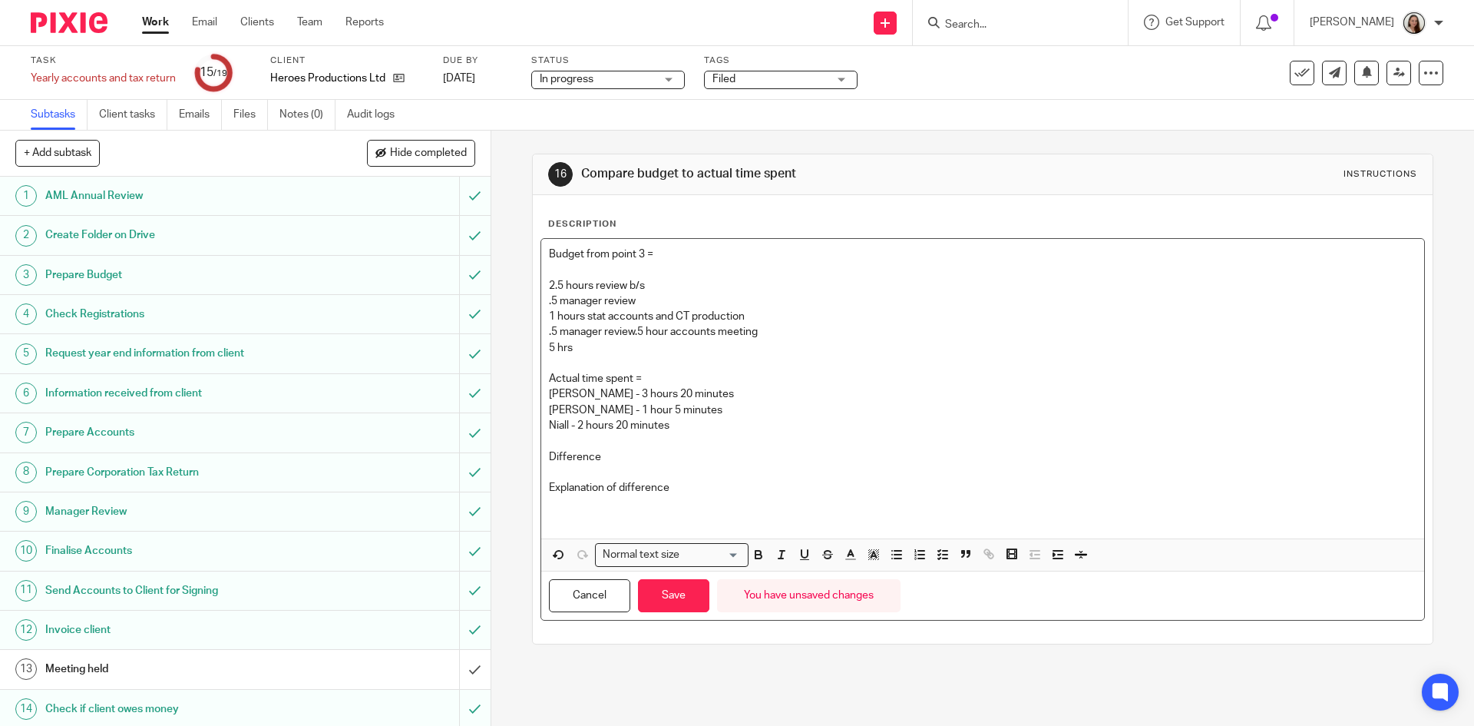
click at [630, 454] on p "Difference" at bounding box center [982, 456] width 867 height 15
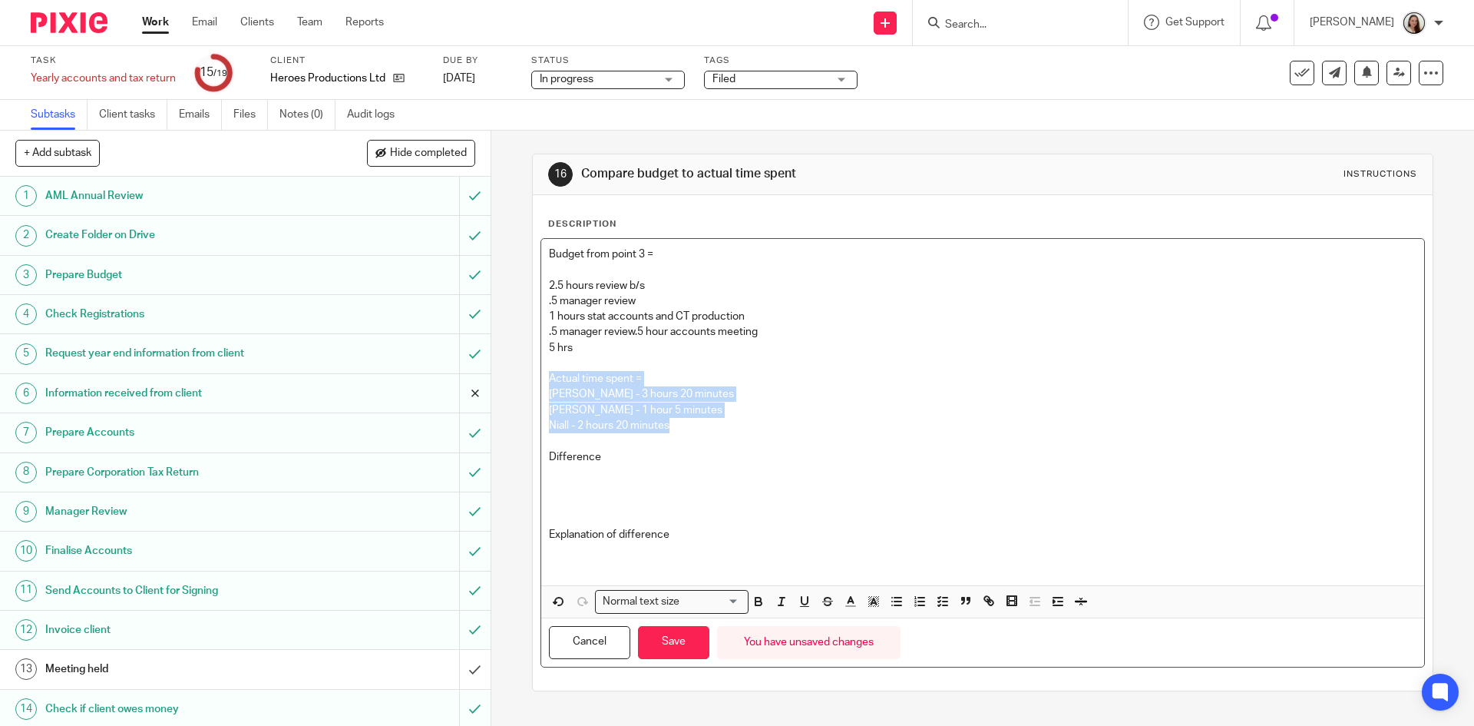
drag, startPoint x: 680, startPoint y: 429, endPoint x: 448, endPoint y: 385, distance: 236.0
click at [448, 385] on div "+ Add subtask Hide completed Cancel + Add 1 AML Annual Review 2 Create Folder o…" at bounding box center [737, 428] width 1474 height 595
click at [560, 438] on p at bounding box center [982, 440] width 867 height 15
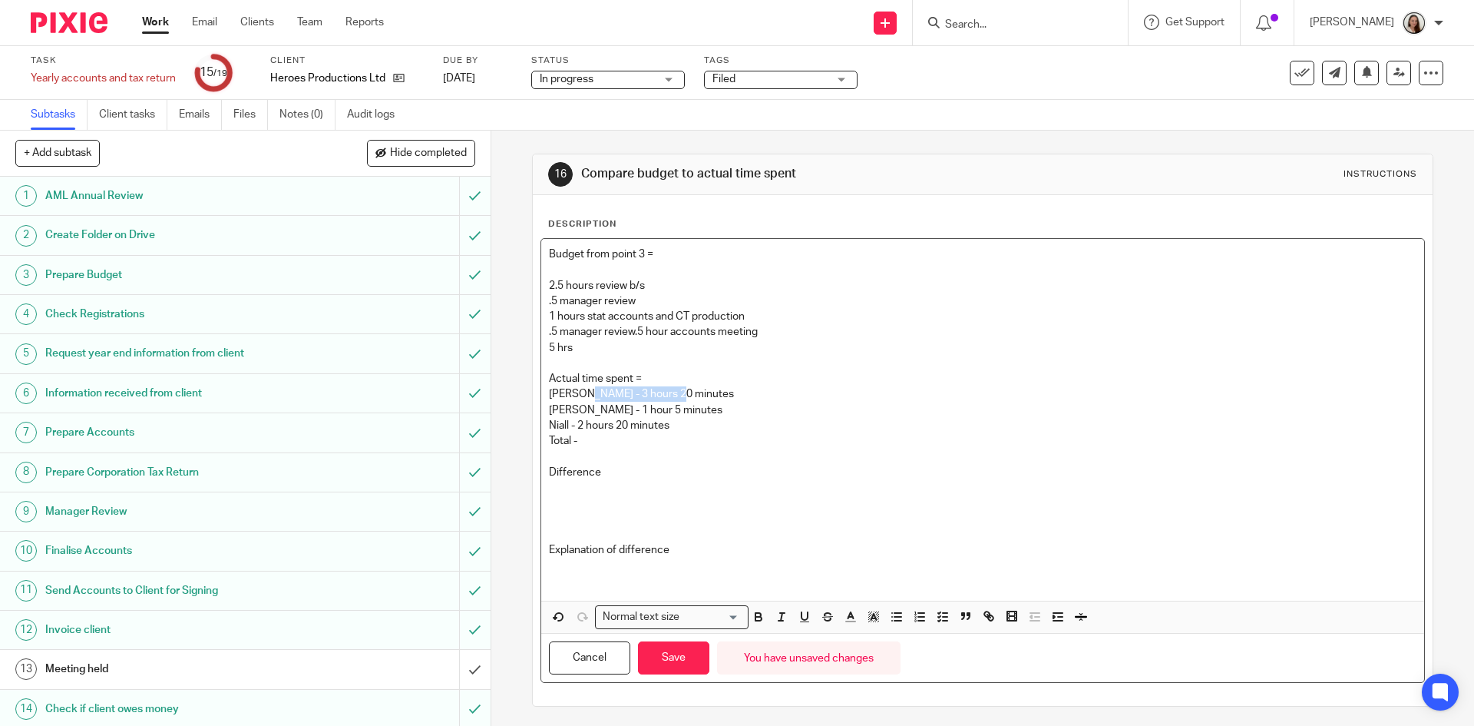
drag, startPoint x: 627, startPoint y: 389, endPoint x: 578, endPoint y: 389, distance: 48.4
click at [578, 389] on p "[PERSON_NAME] - 3 hours 20 minutes" at bounding box center [982, 393] width 867 height 15
click at [604, 440] on p "Total -" at bounding box center [982, 440] width 867 height 15
drag, startPoint x: 676, startPoint y: 425, endPoint x: 520, endPoint y: 415, distance: 156.9
click at [514, 424] on div "16 Compare budget to actual time spent Instructions Description Budget from poi…" at bounding box center [982, 428] width 983 height 595
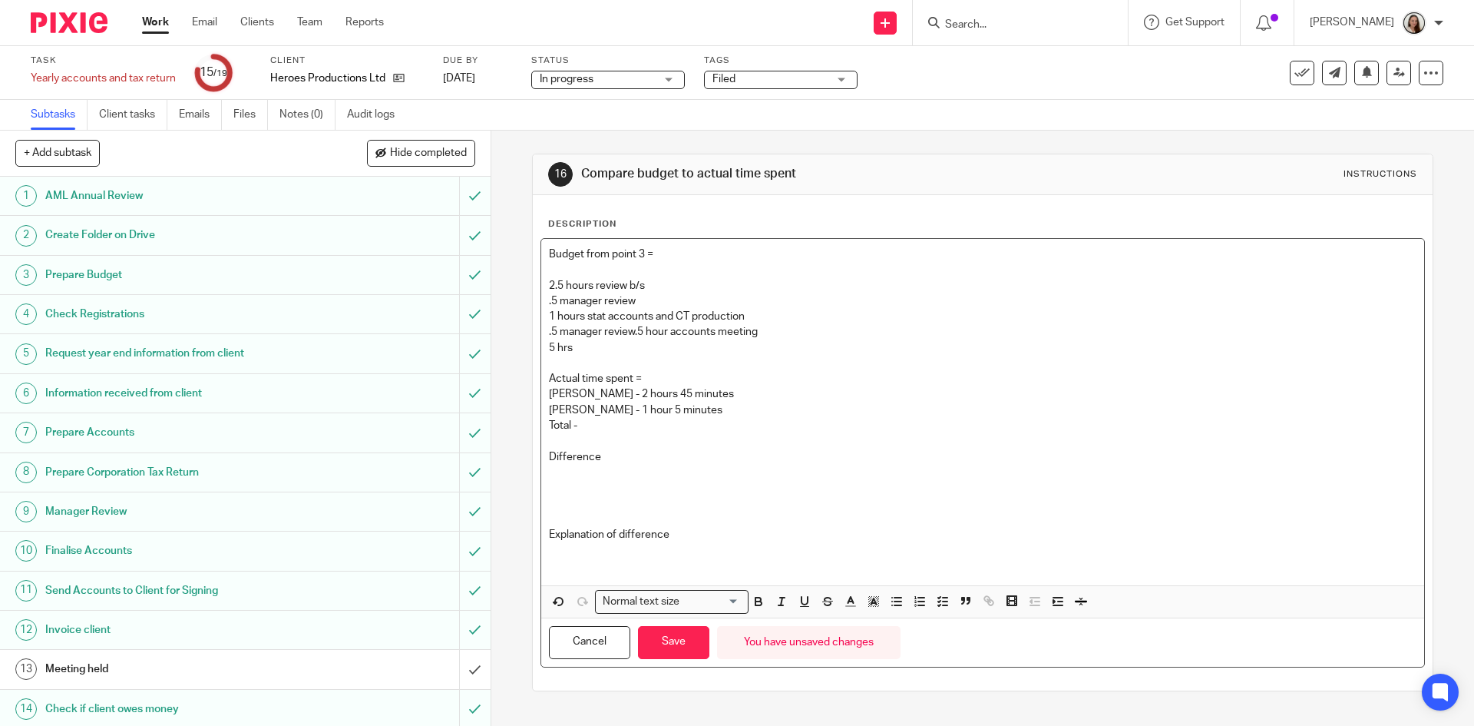
click at [667, 378] on p "Actual time spent =" at bounding box center [982, 378] width 867 height 15
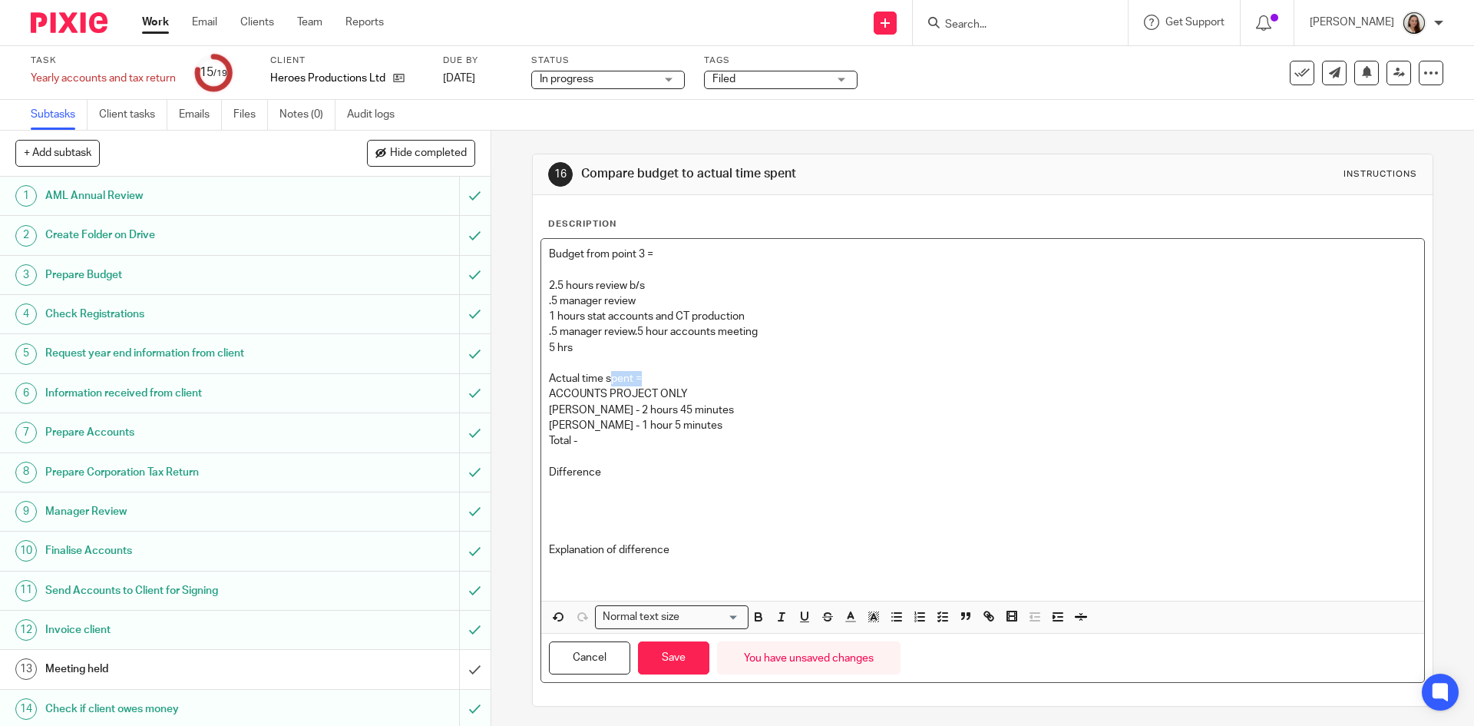
drag, startPoint x: 703, startPoint y: 379, endPoint x: 634, endPoint y: 387, distance: 68.8
click at [609, 383] on p "Actual time spent =" at bounding box center [982, 378] width 867 height 15
drag, startPoint x: 654, startPoint y: 389, endPoint x: 484, endPoint y: 389, distance: 170.5
click at [486, 389] on div "+ Add subtask Hide completed Cancel + Add 1 AML Annual Review 2 Create Folder o…" at bounding box center [737, 428] width 1474 height 595
click at [762, 619] on button "button" at bounding box center [758, 616] width 19 height 19
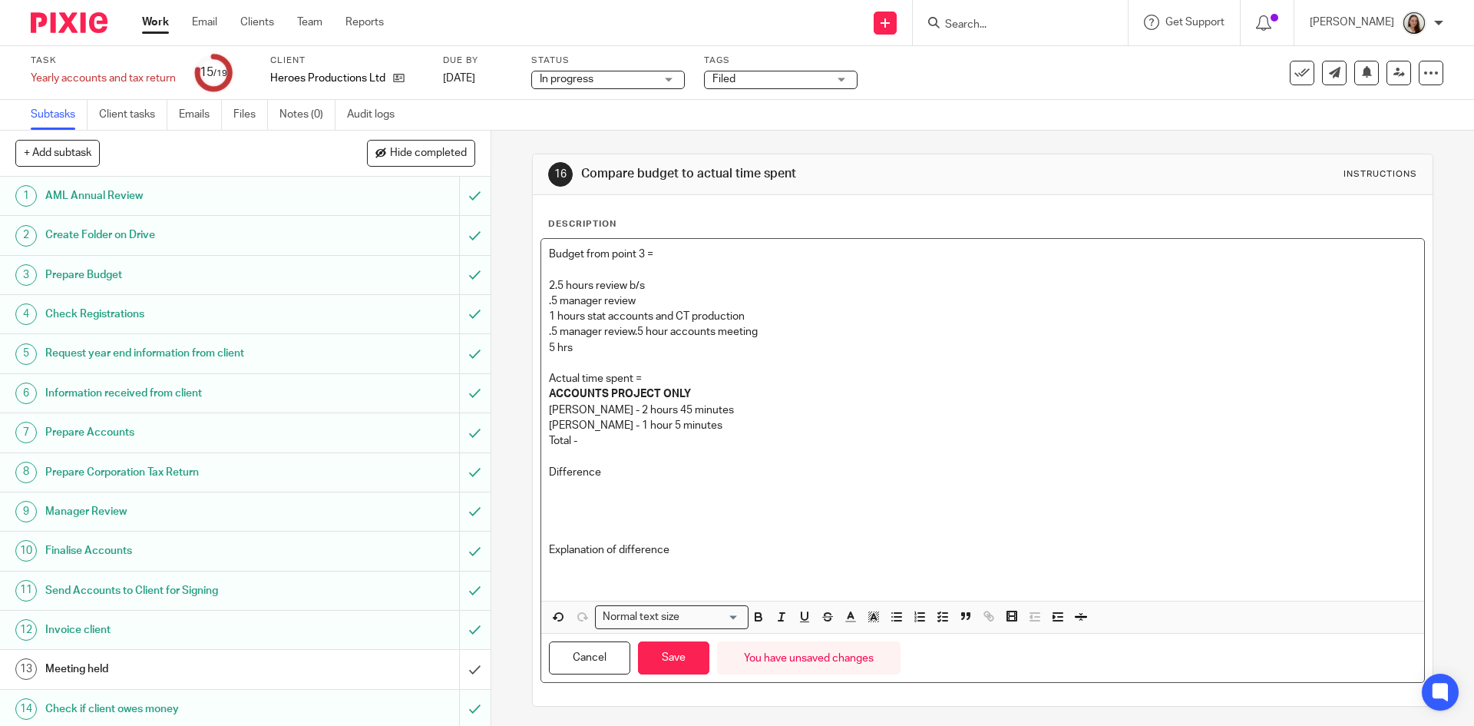
click at [607, 438] on p "Total -" at bounding box center [982, 440] width 867 height 15
click at [670, 425] on p "Erik - 1 hour 5 minutes" at bounding box center [982, 425] width 867 height 15
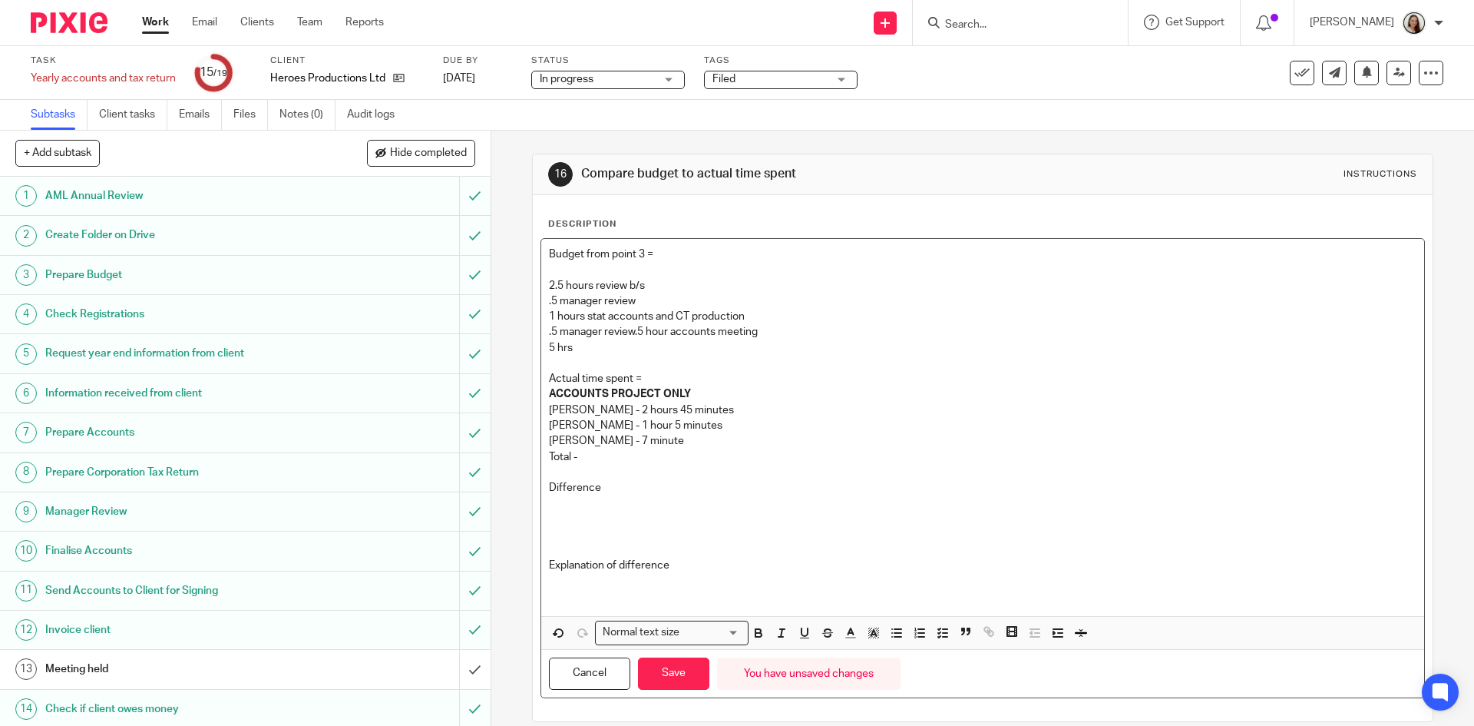
click at [605, 452] on p "Total -" at bounding box center [982, 456] width 867 height 15
click at [620, 484] on p "Difference" at bounding box center [982, 487] width 867 height 15
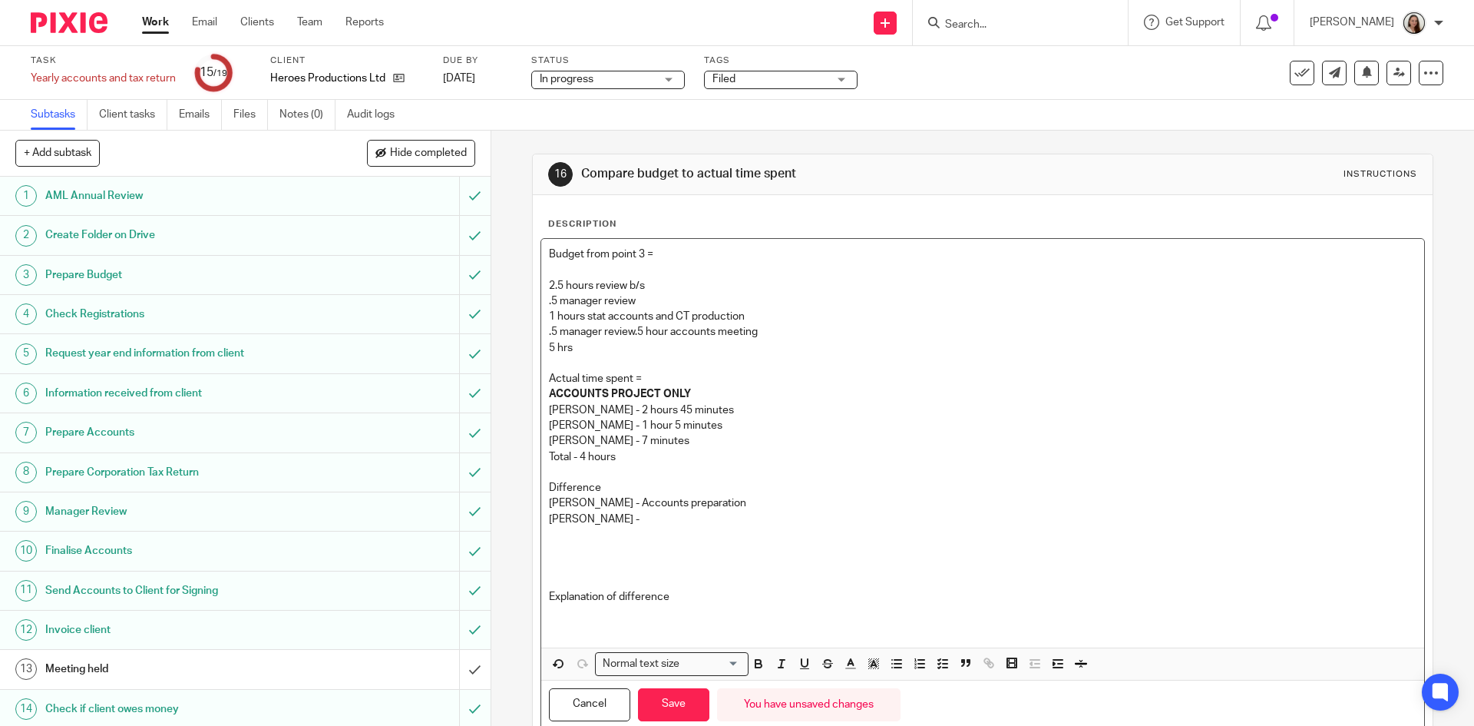
click at [611, 510] on p "Lory - Accounts preparation" at bounding box center [982, 502] width 867 height 15
click at [602, 519] on p "Erik -" at bounding box center [982, 518] width 867 height 15
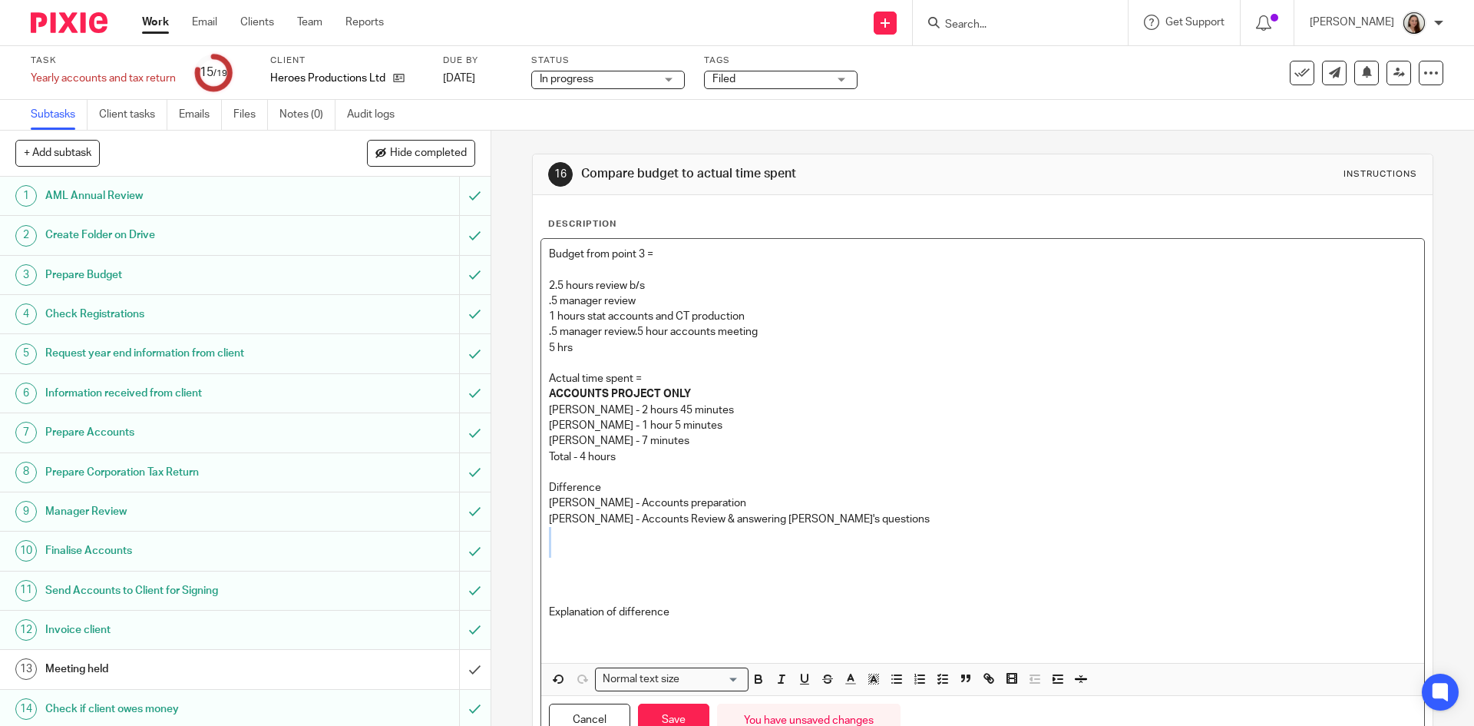
click at [630, 541] on div "Budget from point 3 = 2.5 hours review b/s .5 manager review 1 hours stat accou…" at bounding box center [982, 451] width 882 height 424
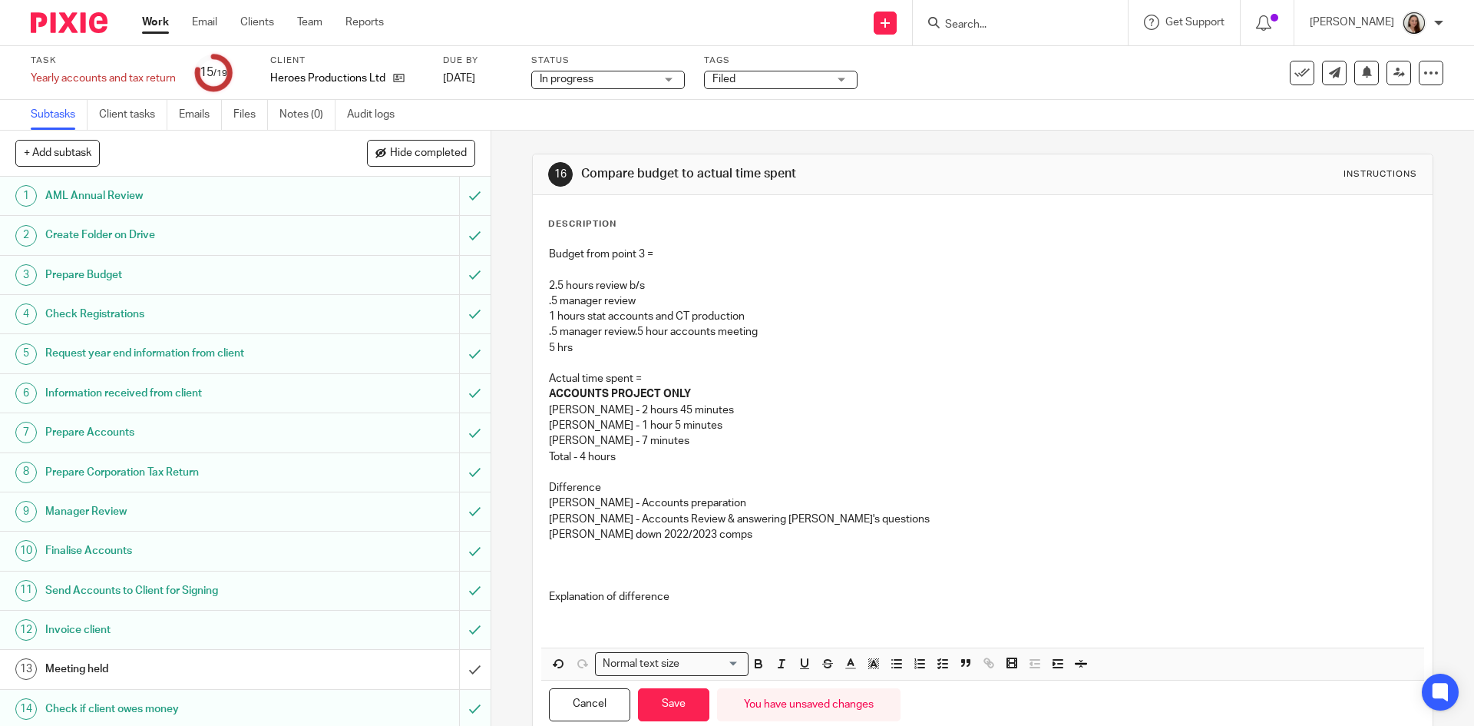
drag, startPoint x: 704, startPoint y: 532, endPoint x: 708, endPoint y: 544, distance: 12.1
click at [704, 532] on p "Sonia - Saving down 2022/2023 comps" at bounding box center [982, 534] width 867 height 15
click at [573, 568] on p at bounding box center [982, 564] width 867 height 15
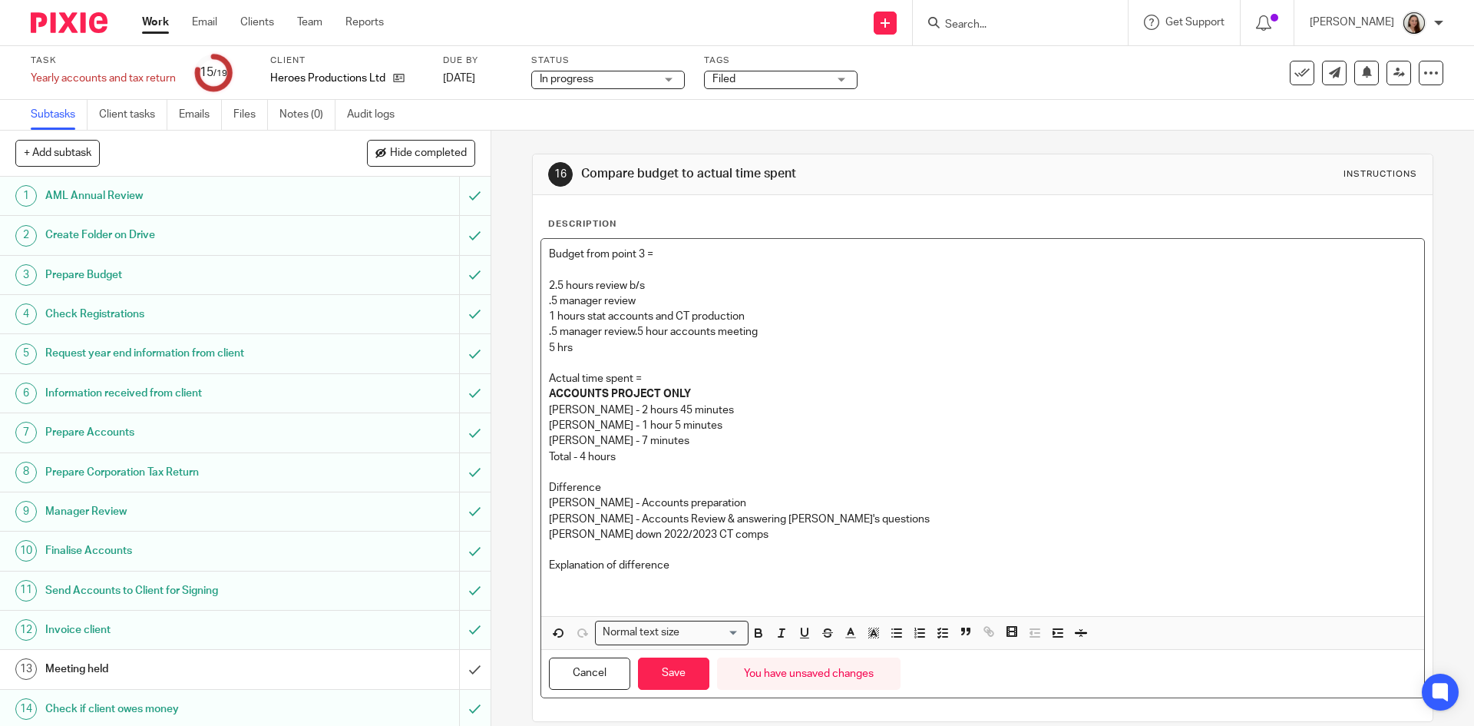
click at [706, 562] on p "Explanation of difference" at bounding box center [982, 564] width 867 height 15
click at [663, 673] on button "Save" at bounding box center [673, 673] width 71 height 33
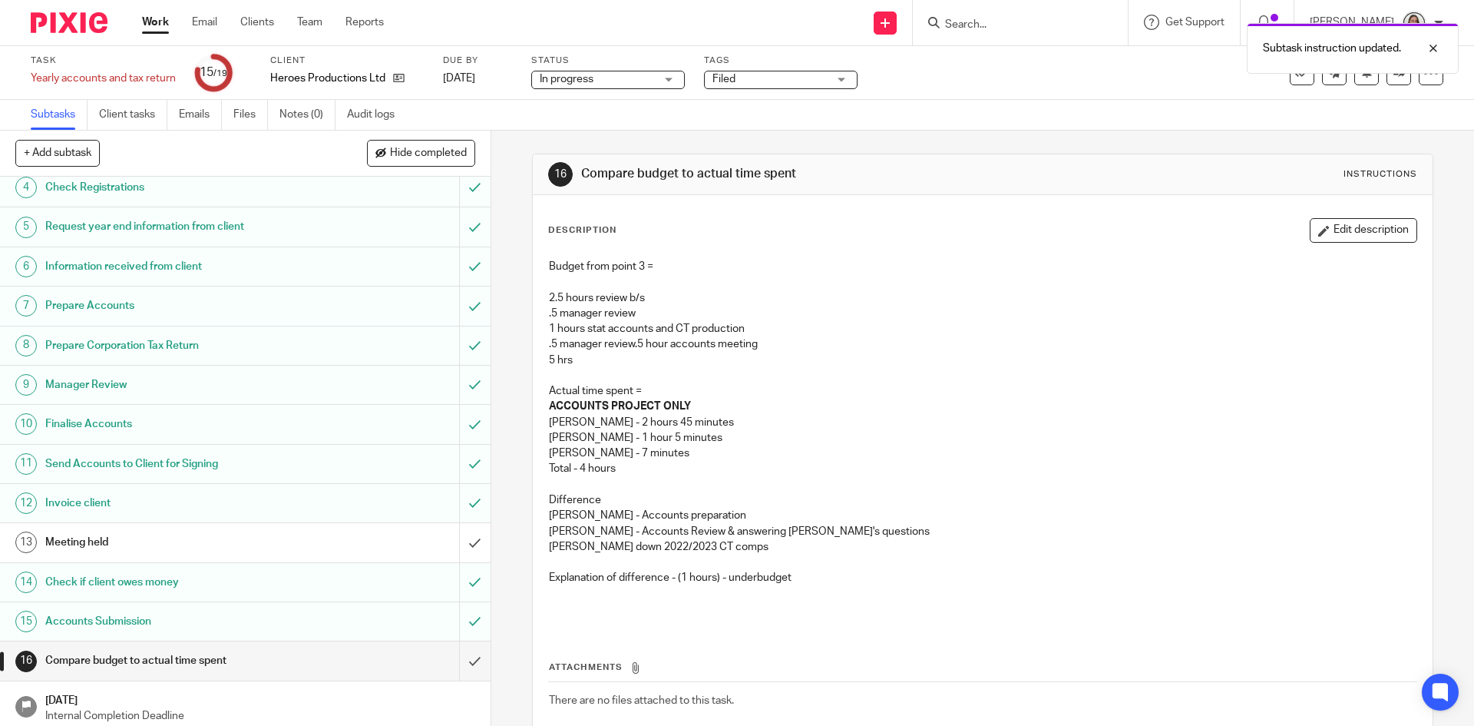
scroll to position [212, 0]
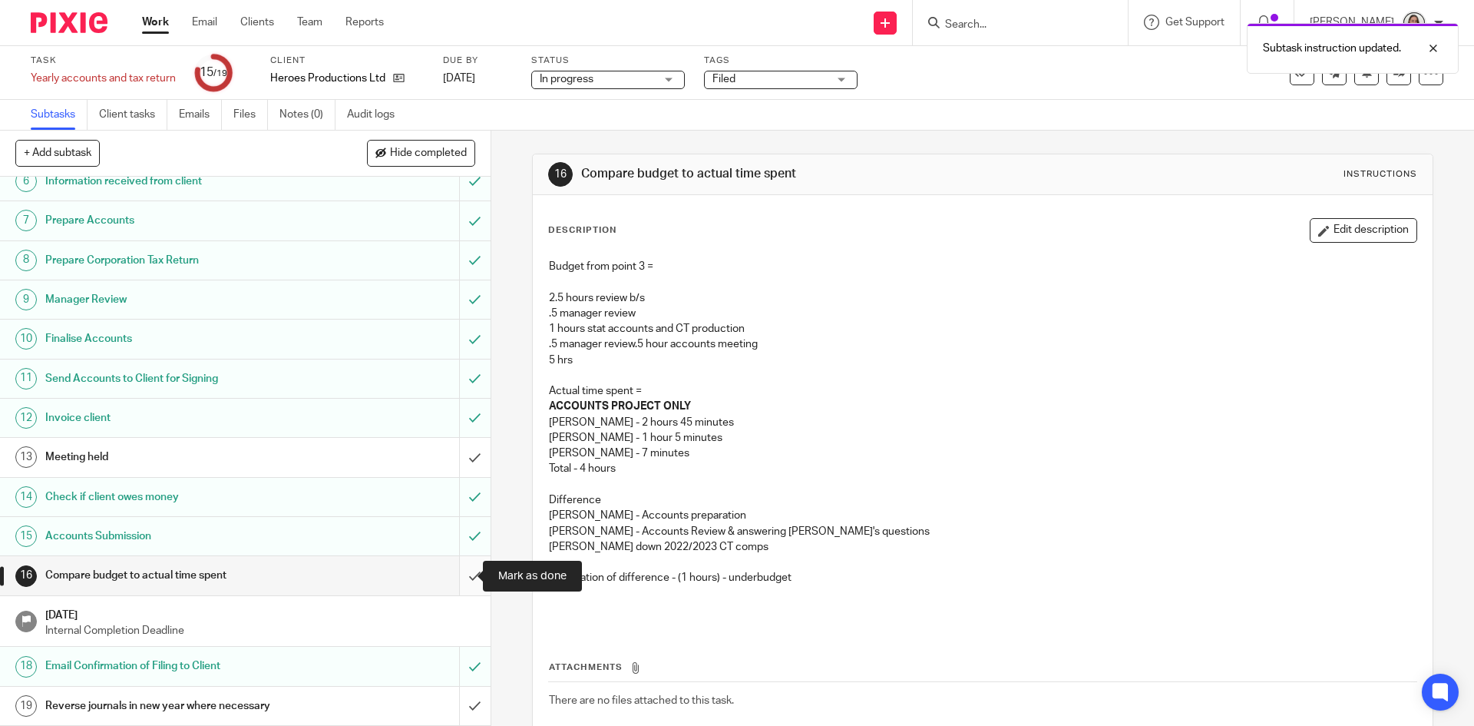
click at [464, 572] on input "submit" at bounding box center [245, 575] width 491 height 38
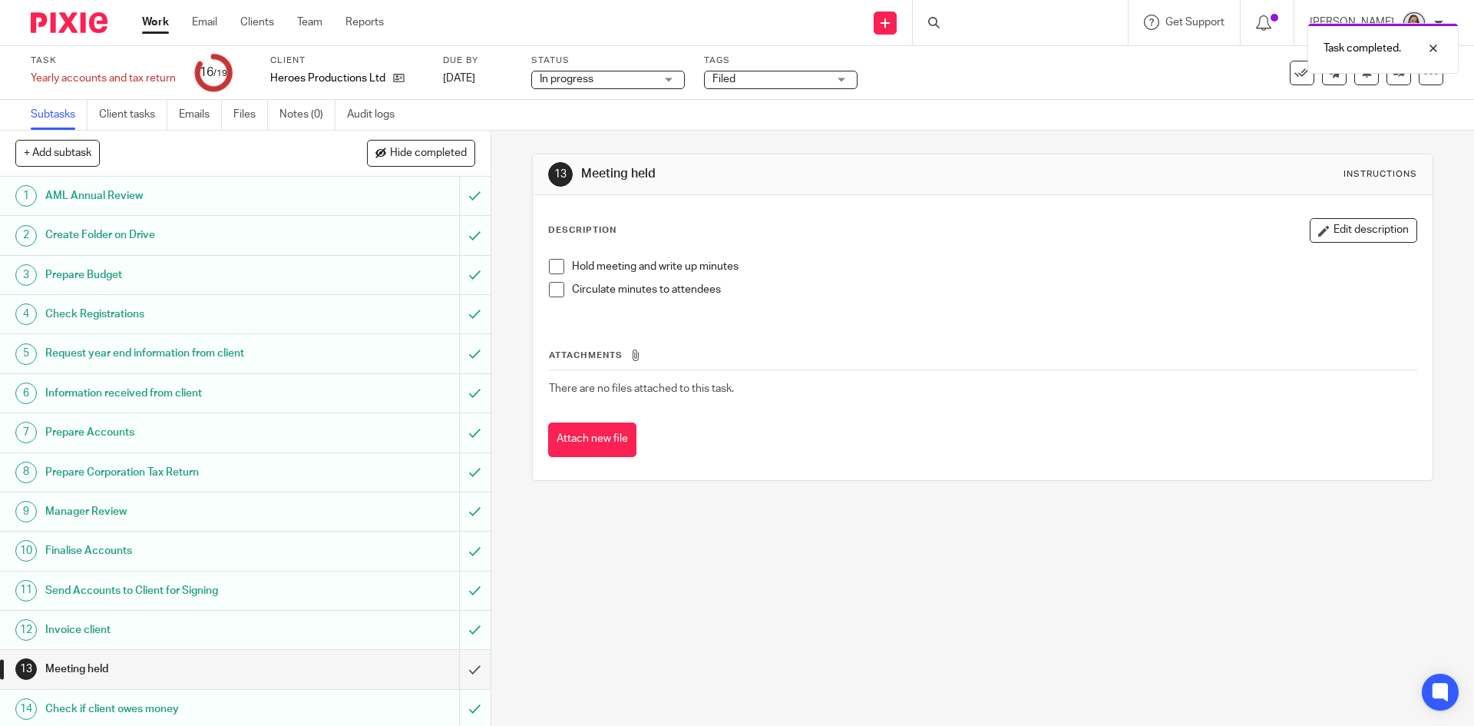
click at [1285, 71] on div "Task completed." at bounding box center [1098, 44] width 722 height 58
click at [1295, 79] on icon at bounding box center [1302, 72] width 15 height 15
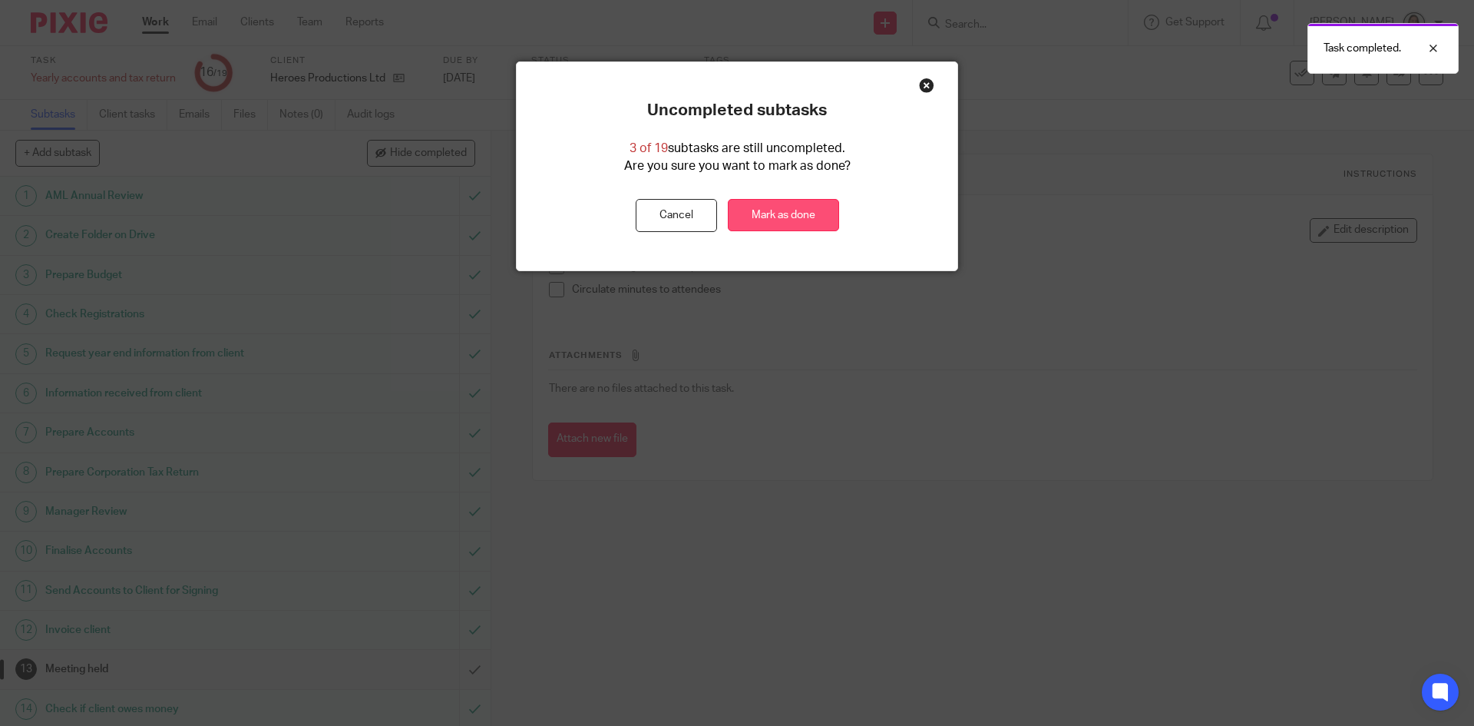
click at [775, 222] on link "Mark as done" at bounding box center [783, 215] width 111 height 33
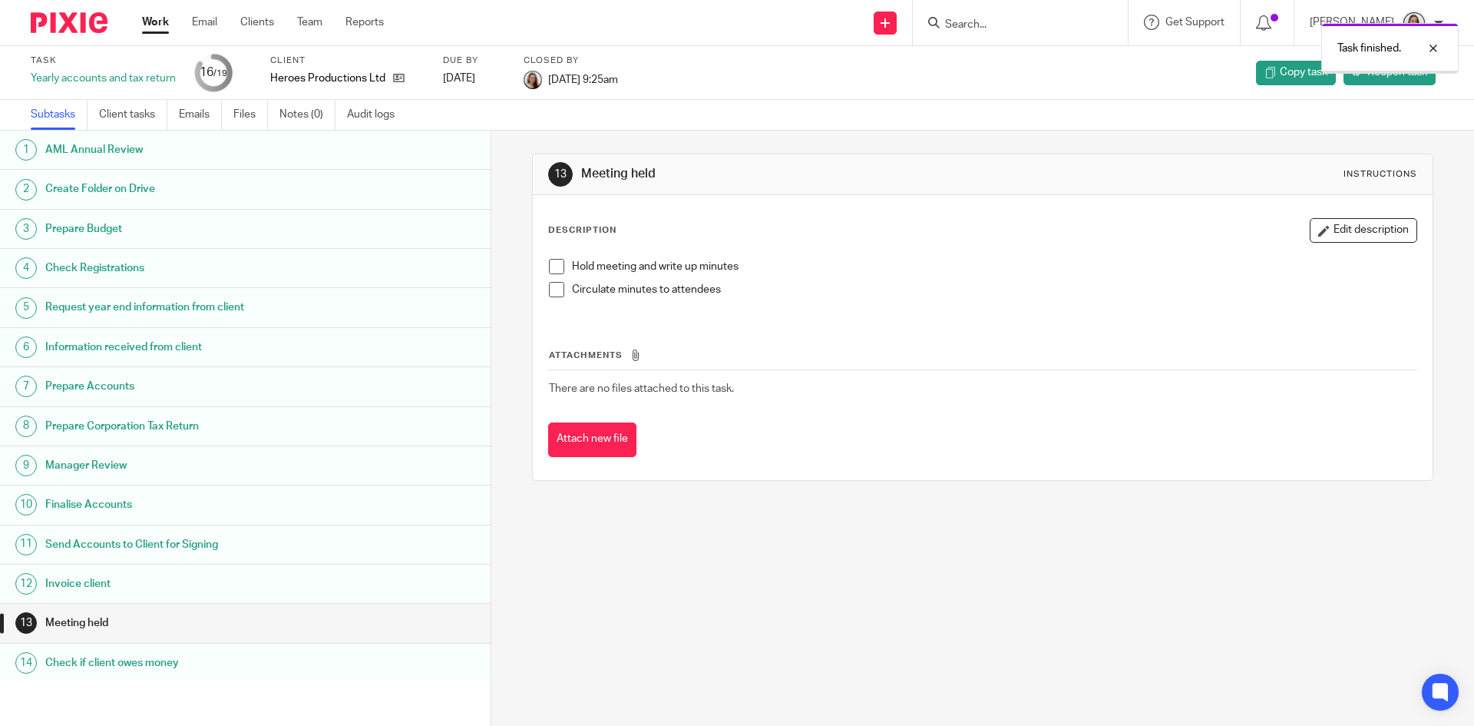
click at [161, 23] on link "Work" at bounding box center [155, 22] width 27 height 15
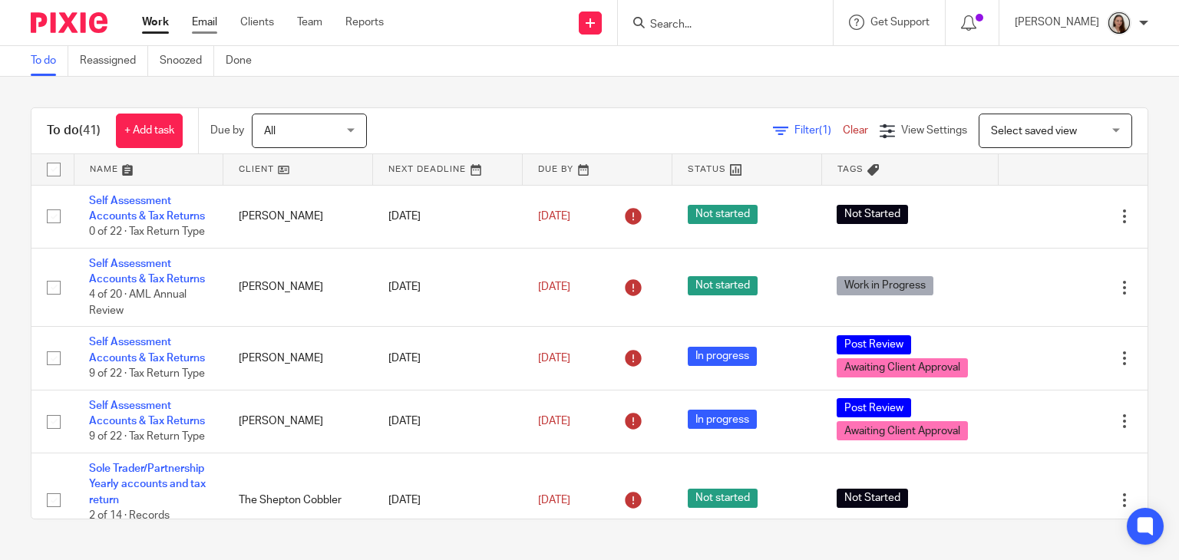
click at [194, 21] on link "Email" at bounding box center [204, 22] width 25 height 15
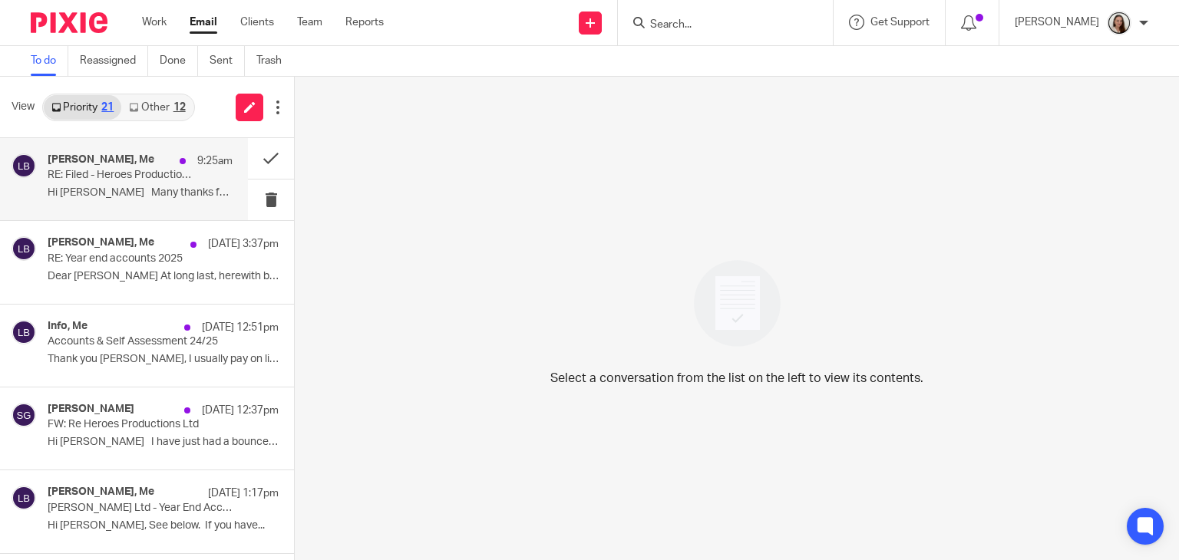
click at [144, 173] on p "RE: Filed - Heroes Productions Ltd 2024" at bounding box center [122, 175] width 148 height 13
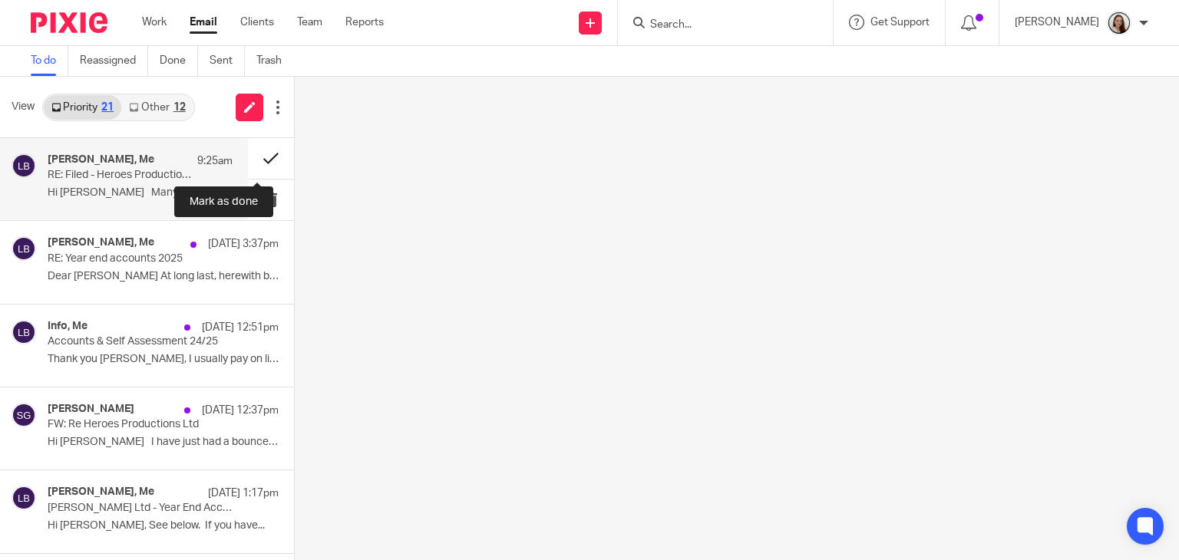
click at [256, 157] on button at bounding box center [271, 158] width 46 height 41
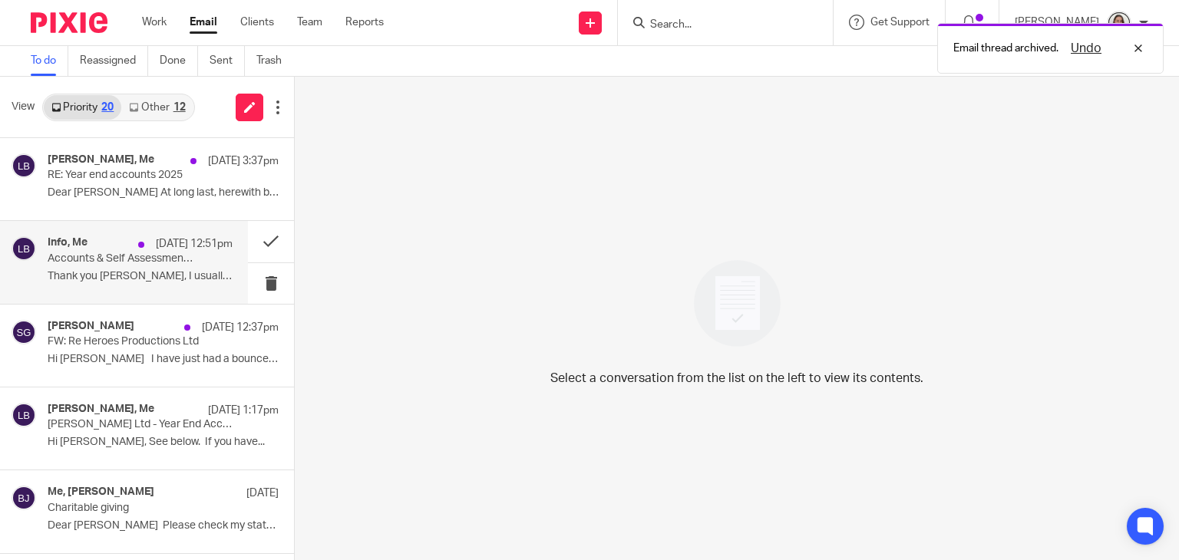
click at [111, 266] on div "Info, Me 22 Sep 12:51pm Accounts & Self Assessment 24/25 Thank you Lory, I usua…" at bounding box center [140, 261] width 185 height 51
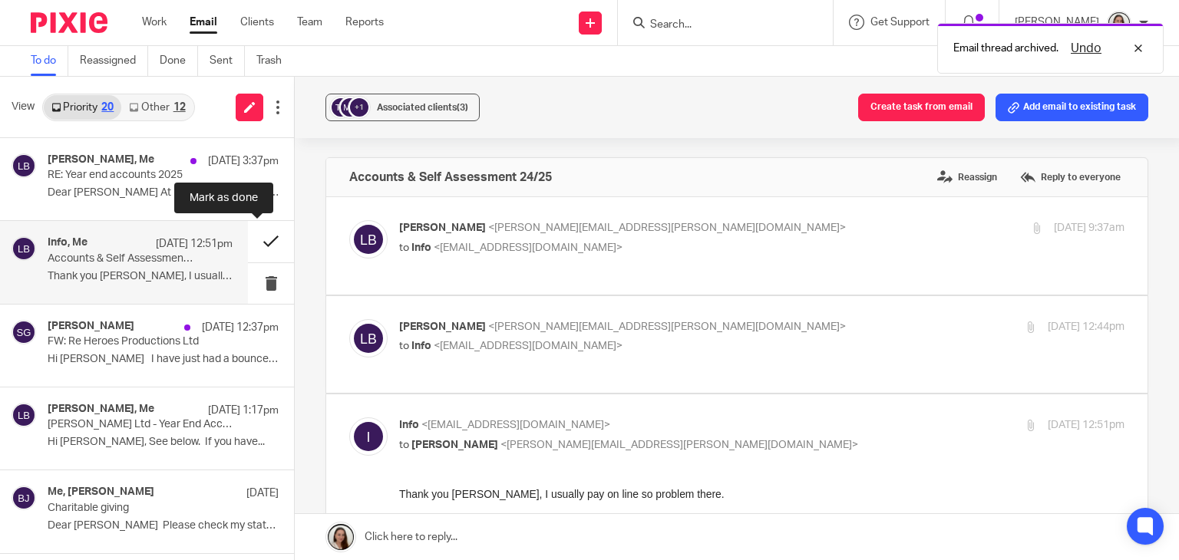
click at [258, 237] on button at bounding box center [271, 241] width 46 height 41
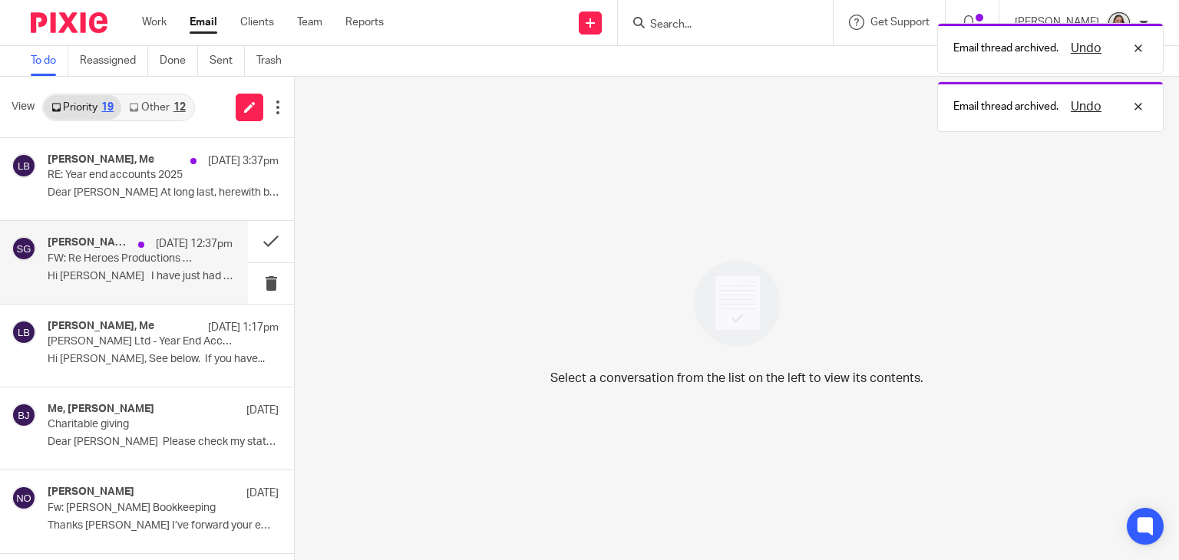
click at [133, 268] on div "Sue George 22 Sep 12:37pm FW: Re Heroes Productions Ltd Hi Lory I have just had…" at bounding box center [140, 261] width 185 height 51
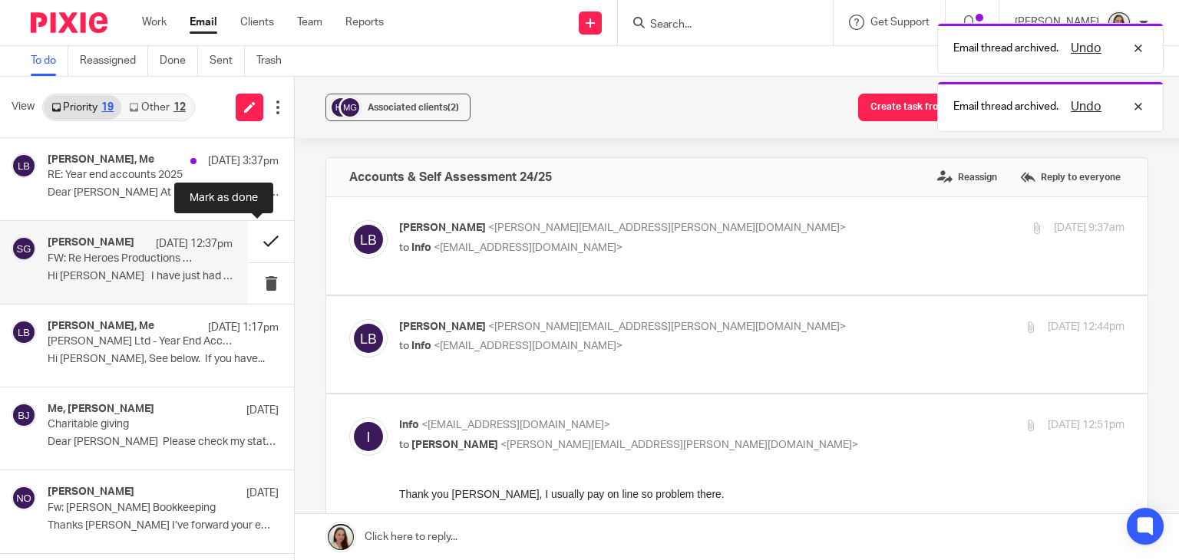
click at [252, 243] on button at bounding box center [271, 241] width 46 height 41
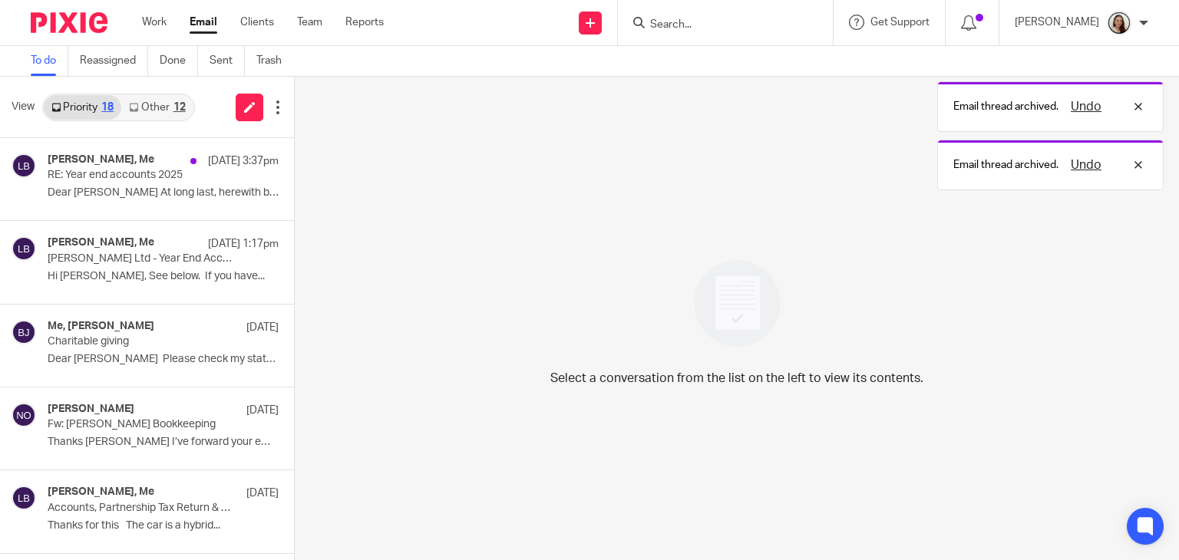
click at [146, 108] on link "Other 12" at bounding box center [156, 107] width 71 height 25
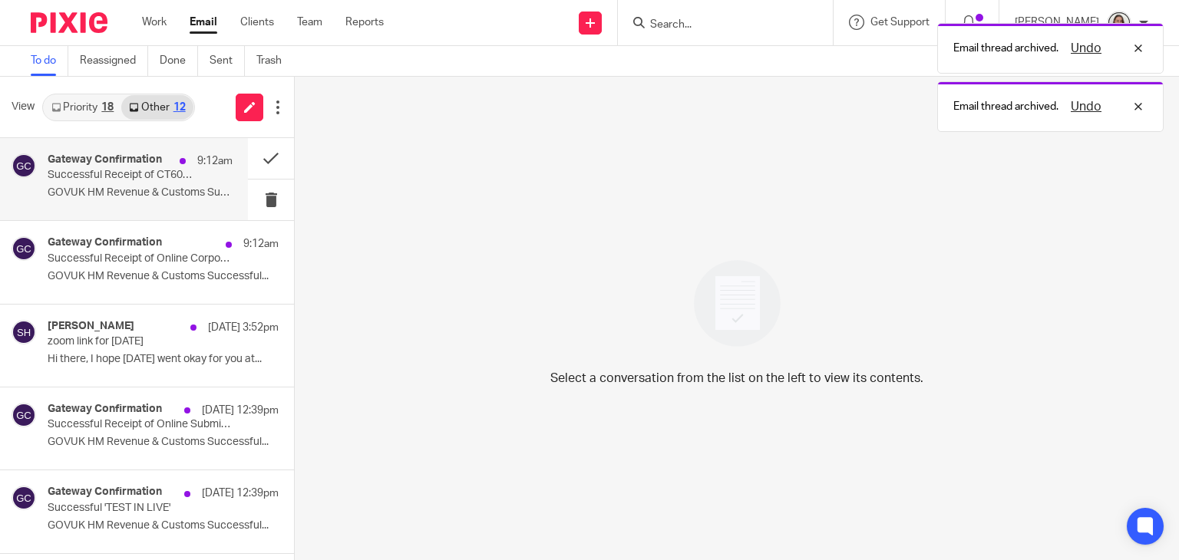
click at [124, 179] on p "Successful Receipt of CT600 submission online for Reference xxxxx19494" at bounding box center [122, 175] width 148 height 13
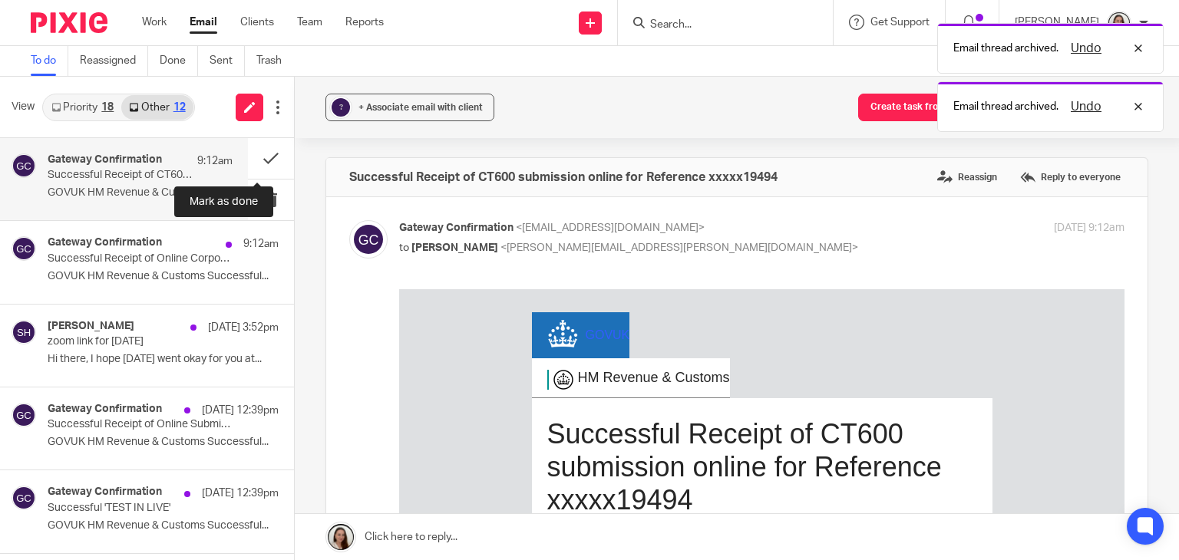
drag, startPoint x: 252, startPoint y: 150, endPoint x: 206, endPoint y: 161, distance: 47.5
click at [252, 150] on button at bounding box center [271, 158] width 46 height 41
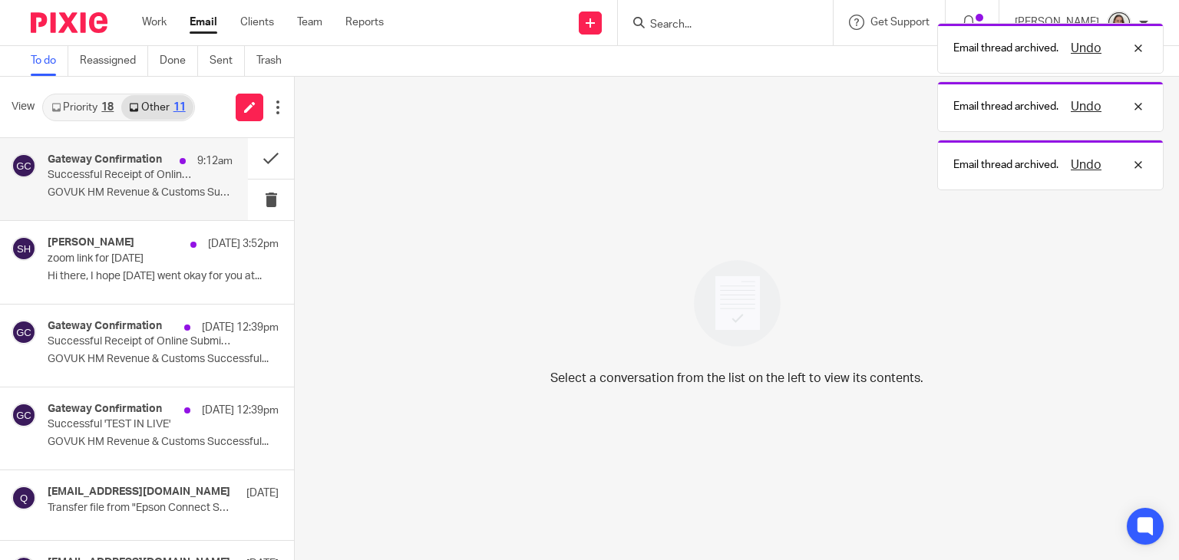
click at [120, 185] on div "Gateway Confirmation 9:12am Successful Receipt of Online Corporation Tax test s…" at bounding box center [140, 179] width 185 height 51
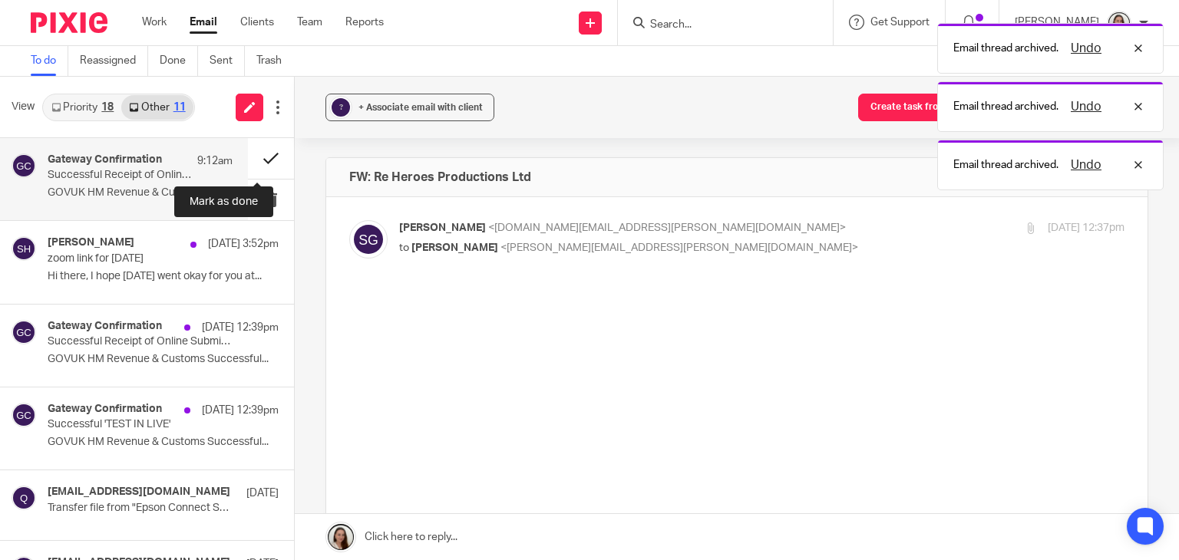
click at [253, 157] on button at bounding box center [271, 158] width 46 height 41
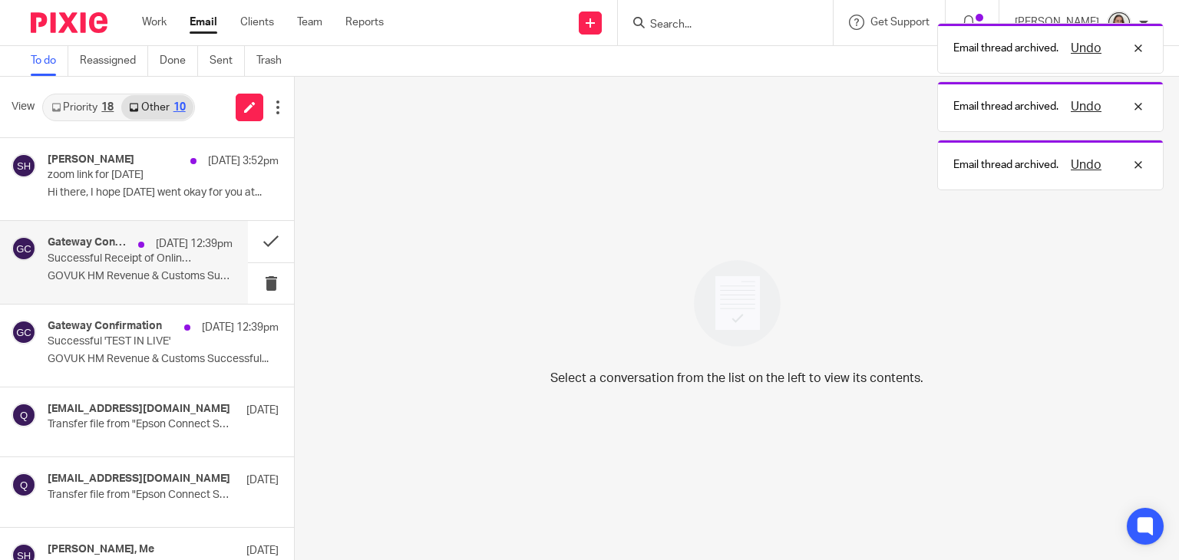
click at [117, 257] on p "Successful Receipt of Online Submission for Reference 5625580417" at bounding box center [122, 259] width 148 height 13
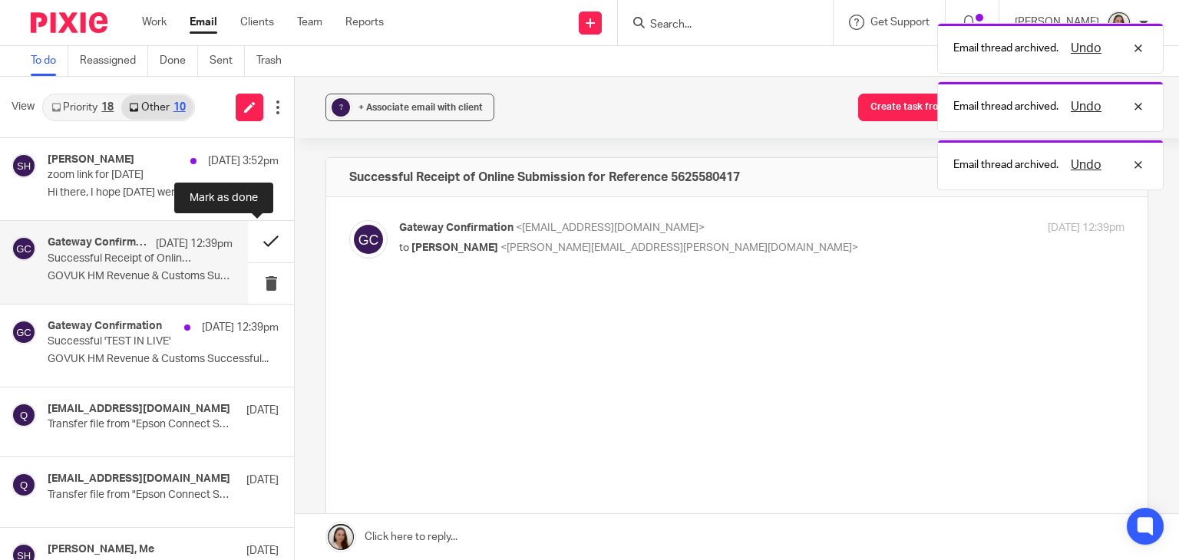
click at [258, 248] on button at bounding box center [271, 241] width 46 height 41
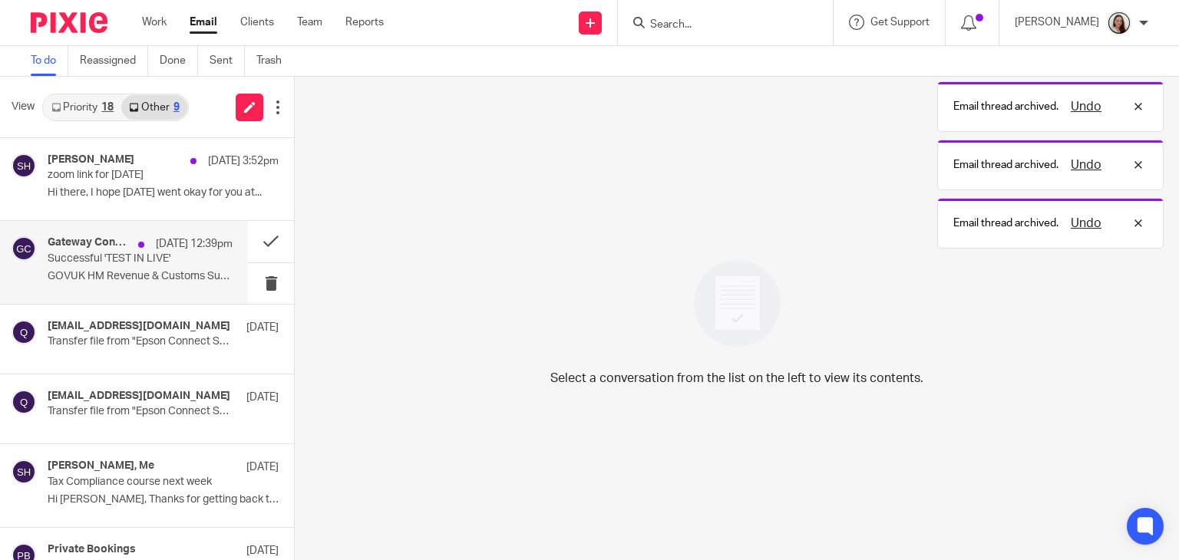
click at [104, 267] on div "Gateway Confirmation 22 Sep 12:39pm Successful 'TEST IN LIVE' GOVUK HM Revenue …" at bounding box center [140, 261] width 185 height 51
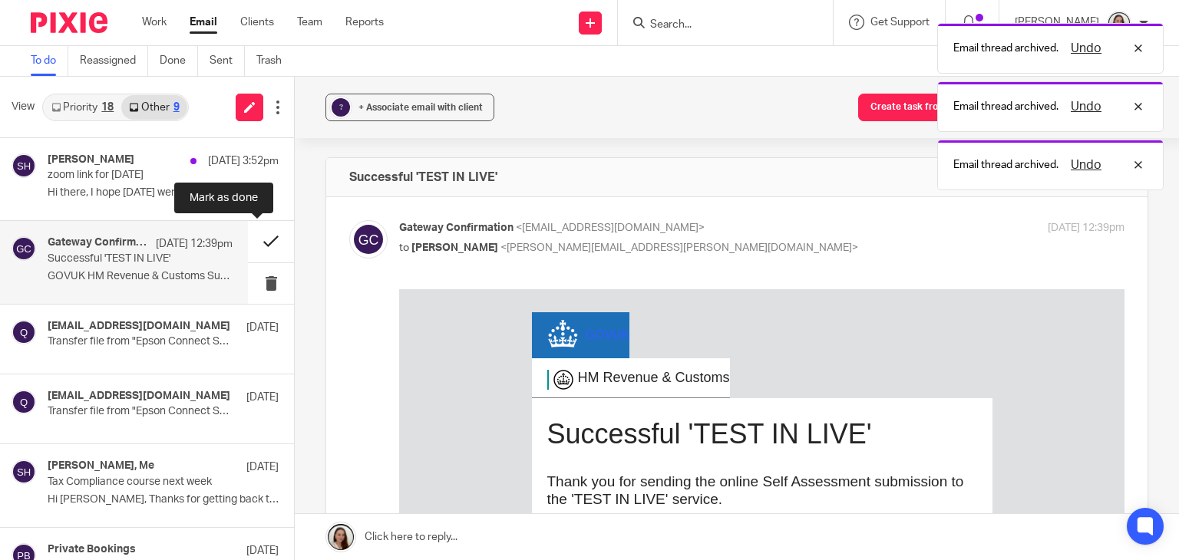
click at [253, 243] on button at bounding box center [271, 241] width 46 height 41
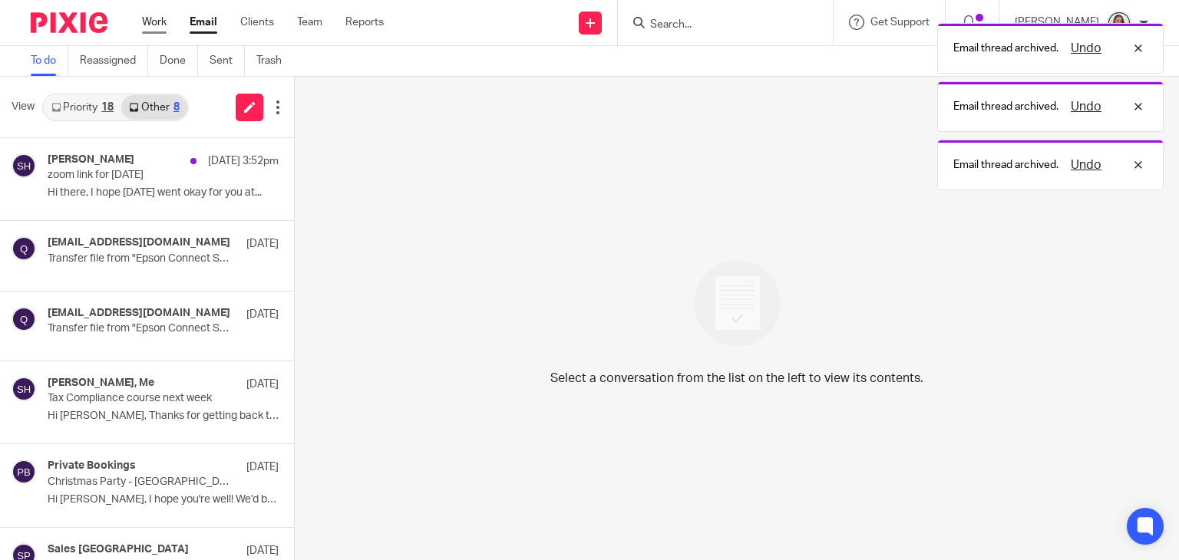
click at [153, 18] on link "Work" at bounding box center [154, 22] width 25 height 15
